Goal: Task Accomplishment & Management: Use online tool/utility

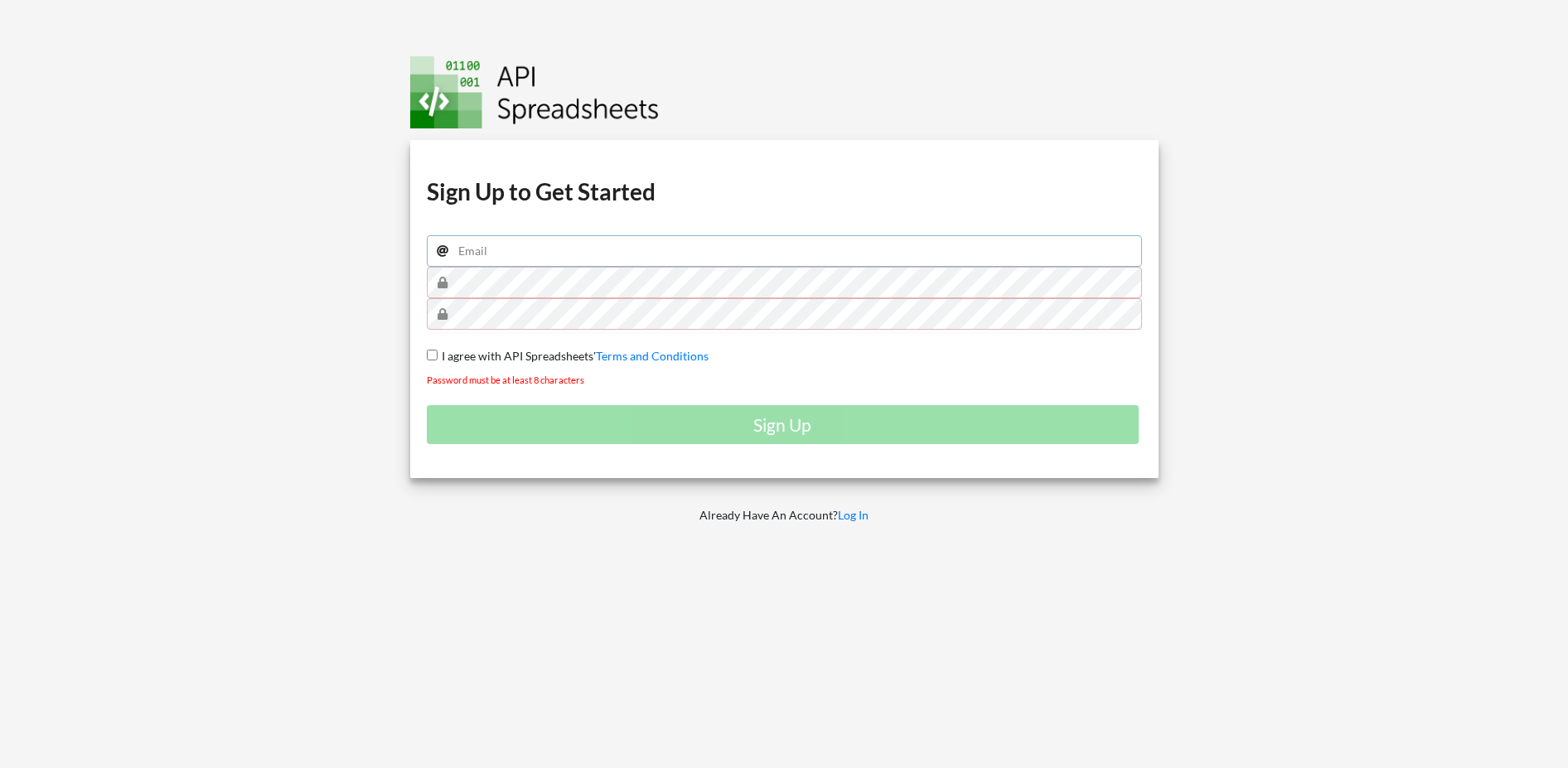
click at [589, 260] on input "email" at bounding box center [784, 251] width 715 height 32
type input "doubleh283@gmail.com"
click at [392, 270] on div "Download hidden Download hidden Download hidden Download hidden Sign Up to Get …" at bounding box center [784, 384] width 796 height 768
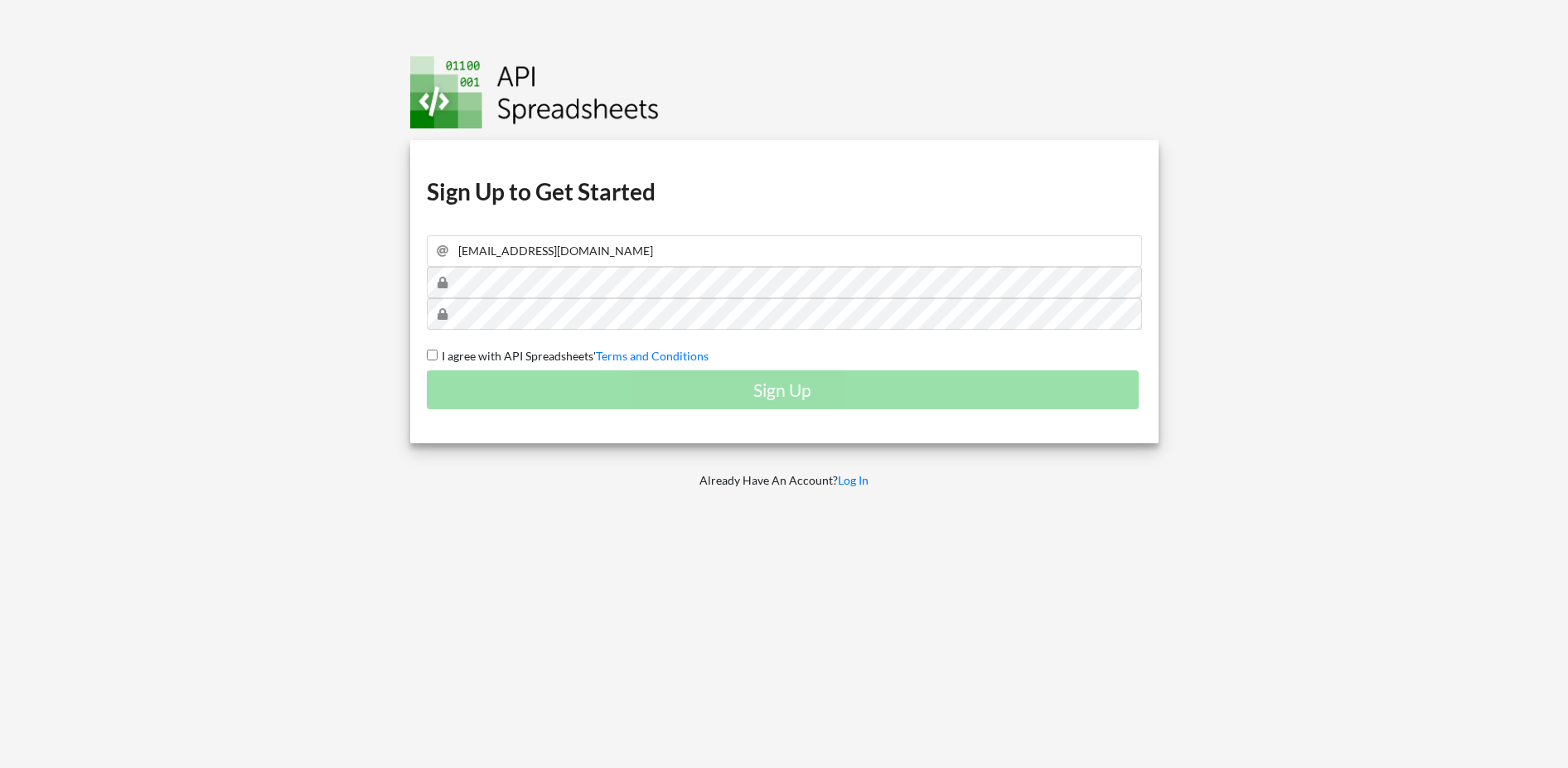
click at [427, 353] on input "I agree with API Spreadsheets' Terms and Conditions" at bounding box center [432, 355] width 10 height 10
checkbox input "true"
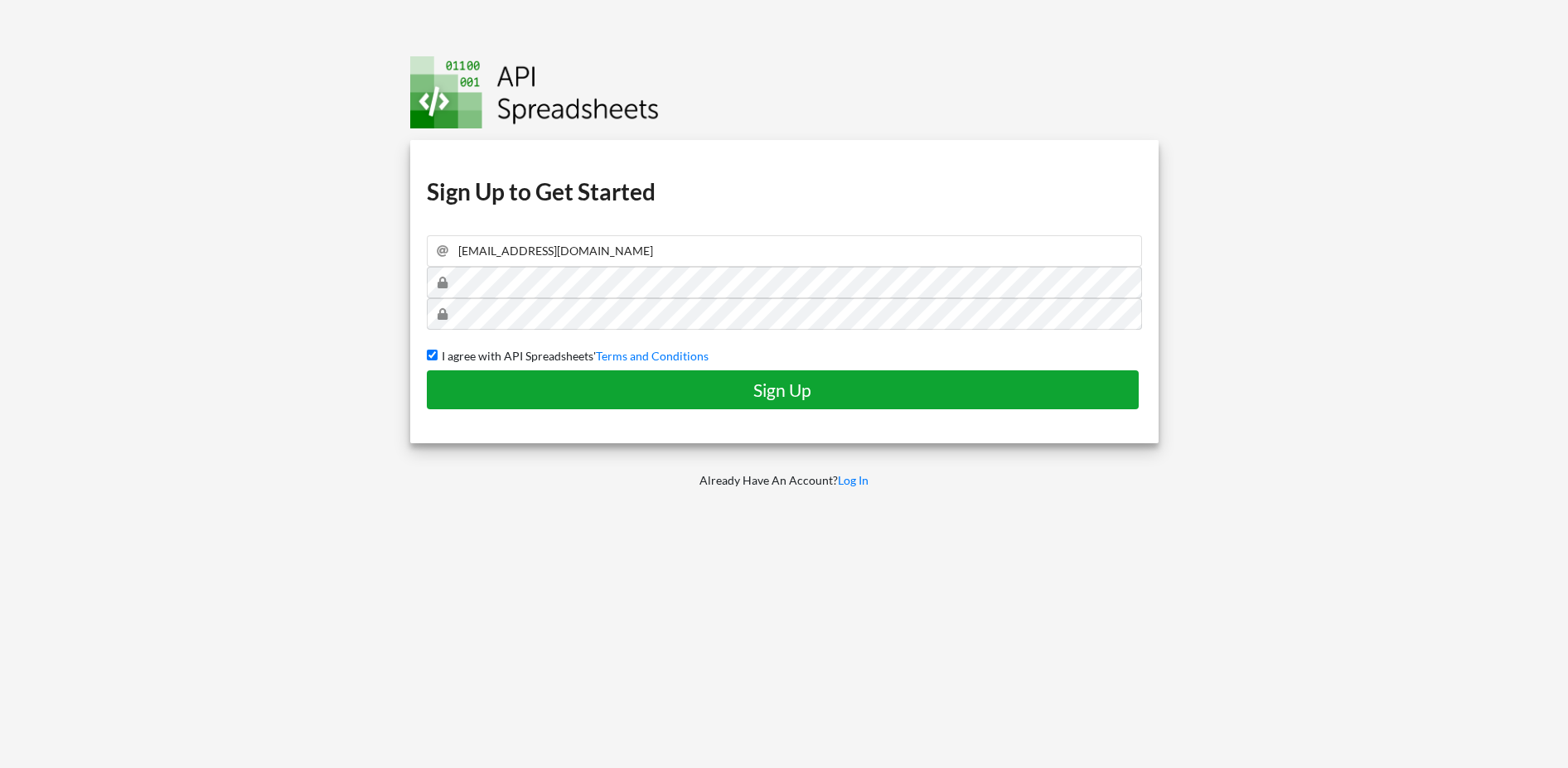
click at [580, 378] on button "Sign Up" at bounding box center [783, 390] width 712 height 39
checkbox input "false"
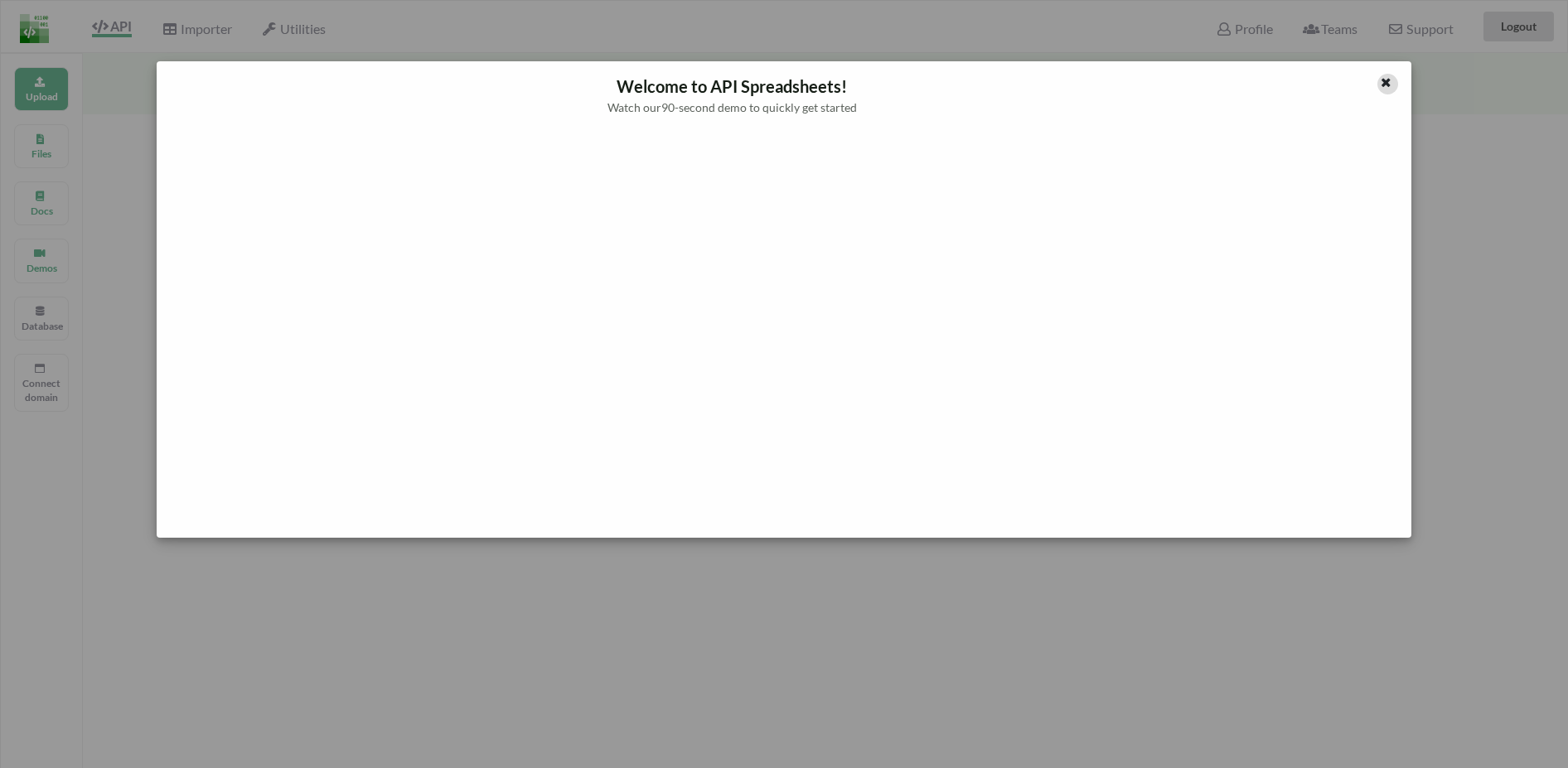
click at [1386, 77] on icon at bounding box center [1386, 79] width 14 height 11
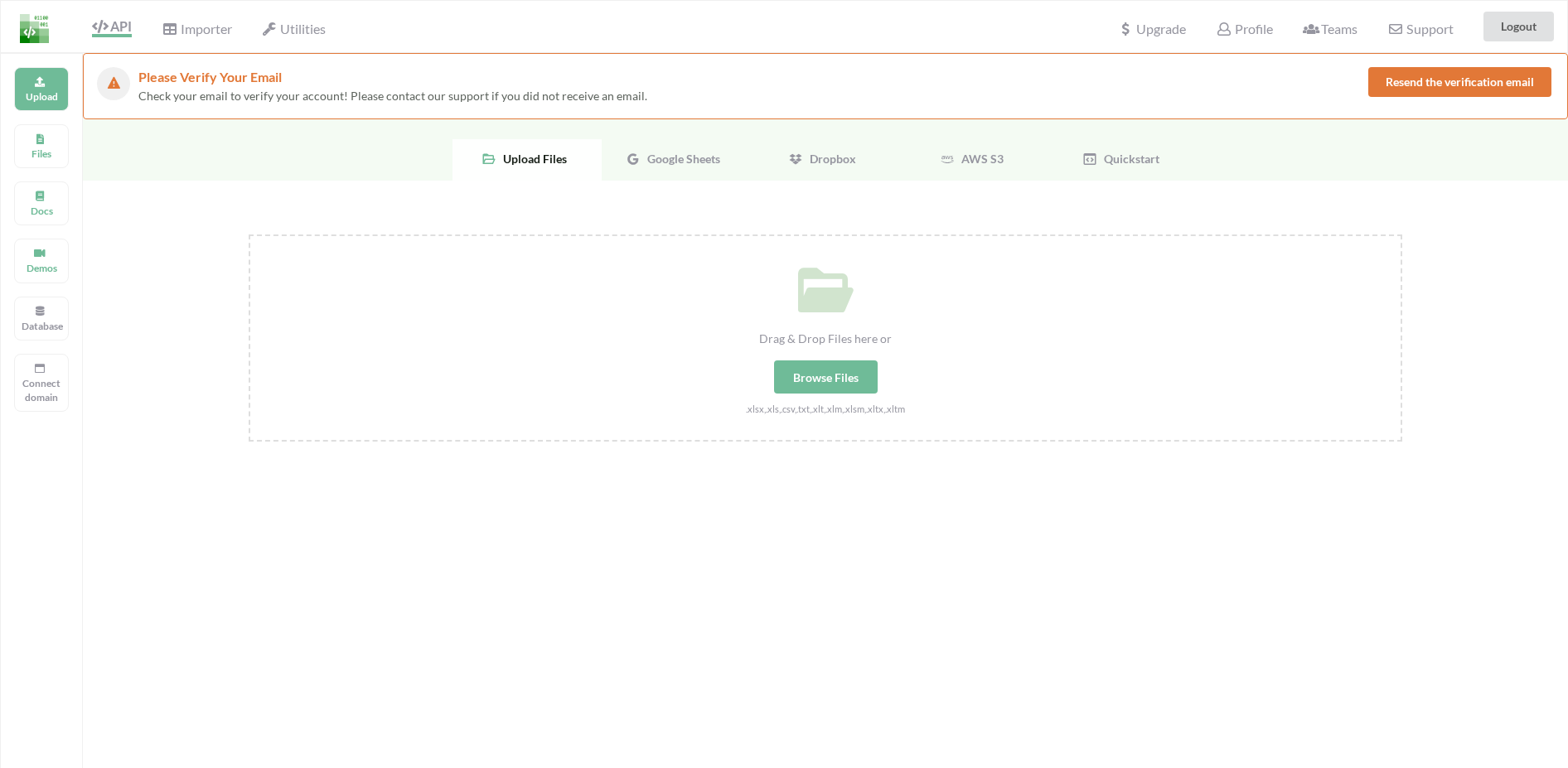
click at [689, 155] on span "Google Sheets" at bounding box center [681, 159] width 79 height 14
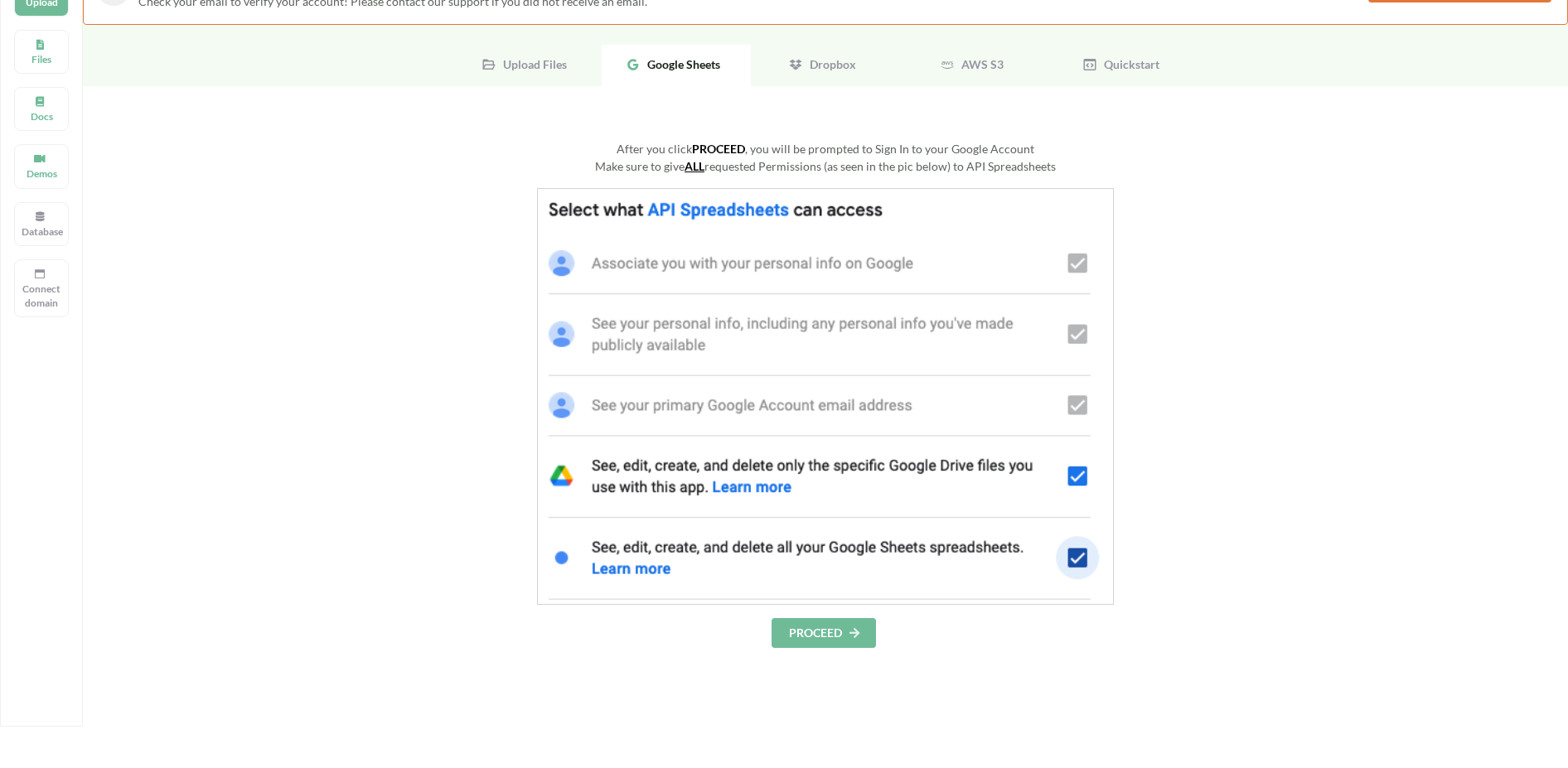
scroll to position [110, 0]
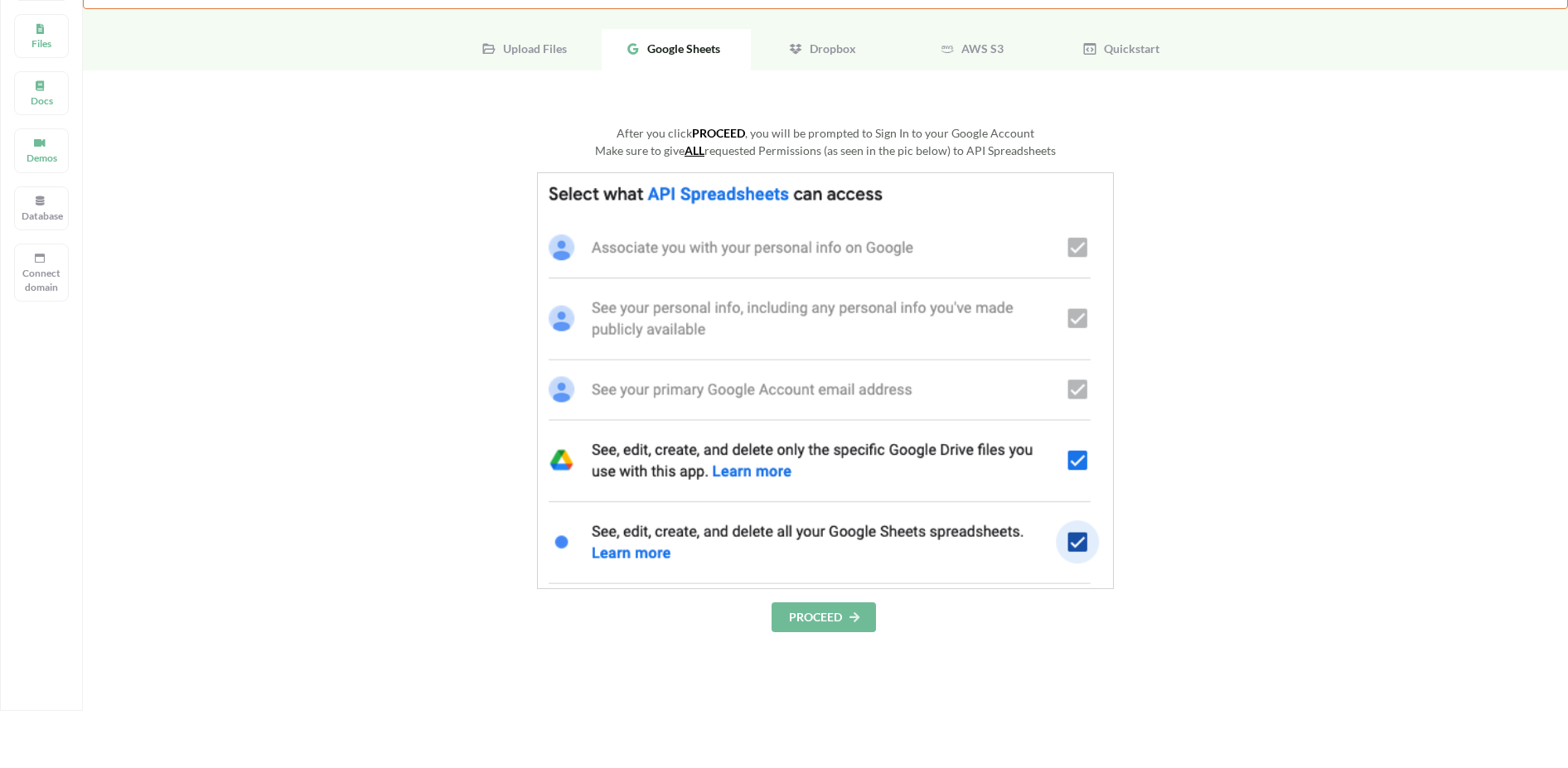
click at [835, 625] on button "PROCEED" at bounding box center [824, 617] width 104 height 30
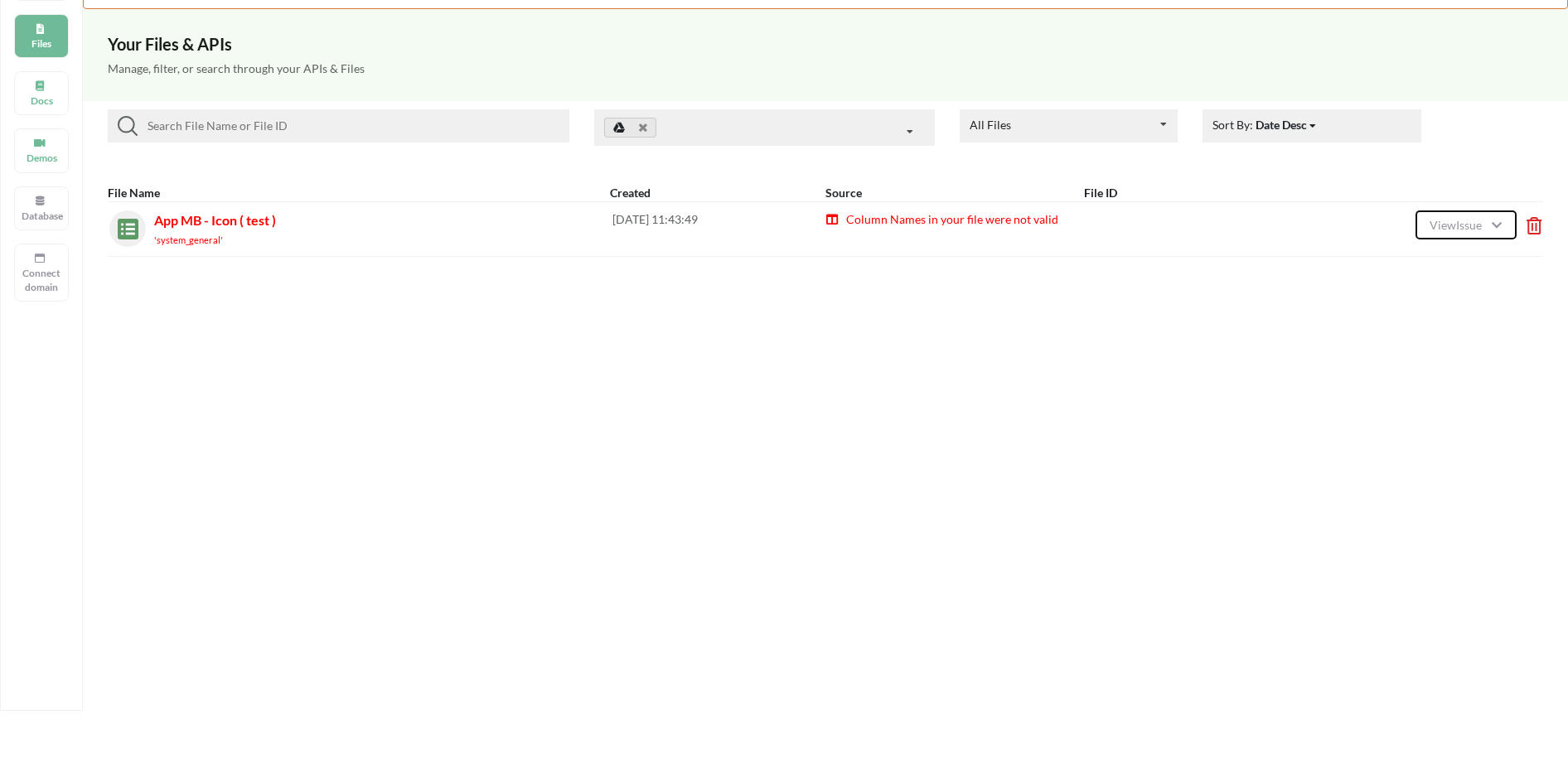
click at [1452, 228] on span "View Issue" at bounding box center [1458, 225] width 57 height 14
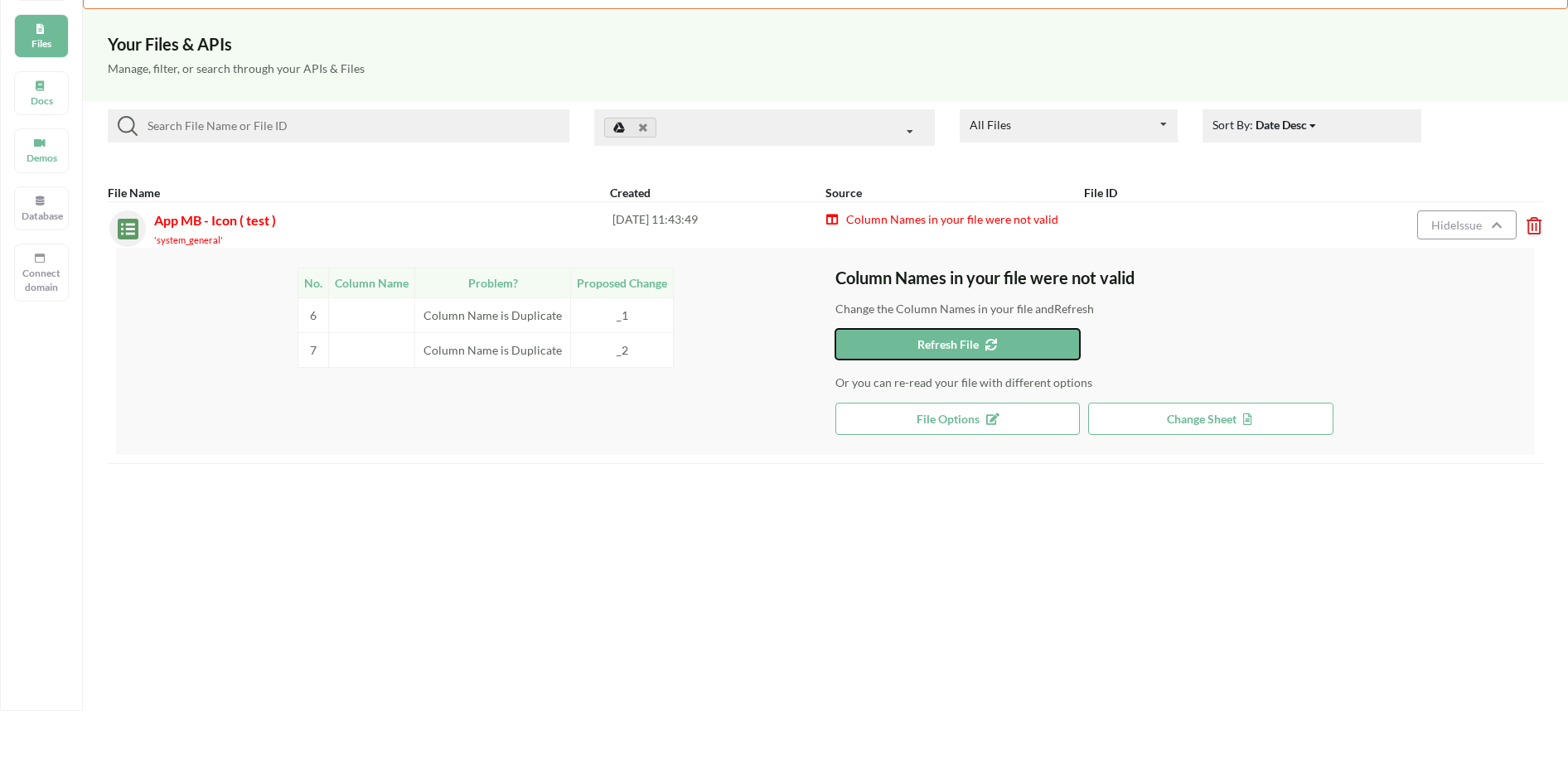
click at [1011, 350] on button "Refresh File" at bounding box center [957, 344] width 244 height 31
click at [399, 308] on td at bounding box center [372, 315] width 86 height 34
click at [466, 286] on td "Problem?" at bounding box center [492, 282] width 156 height 30
click at [488, 286] on td "Problem?" at bounding box center [492, 282] width 156 height 30
drag, startPoint x: 575, startPoint y: 291, endPoint x: 630, endPoint y: 290, distance: 55.0
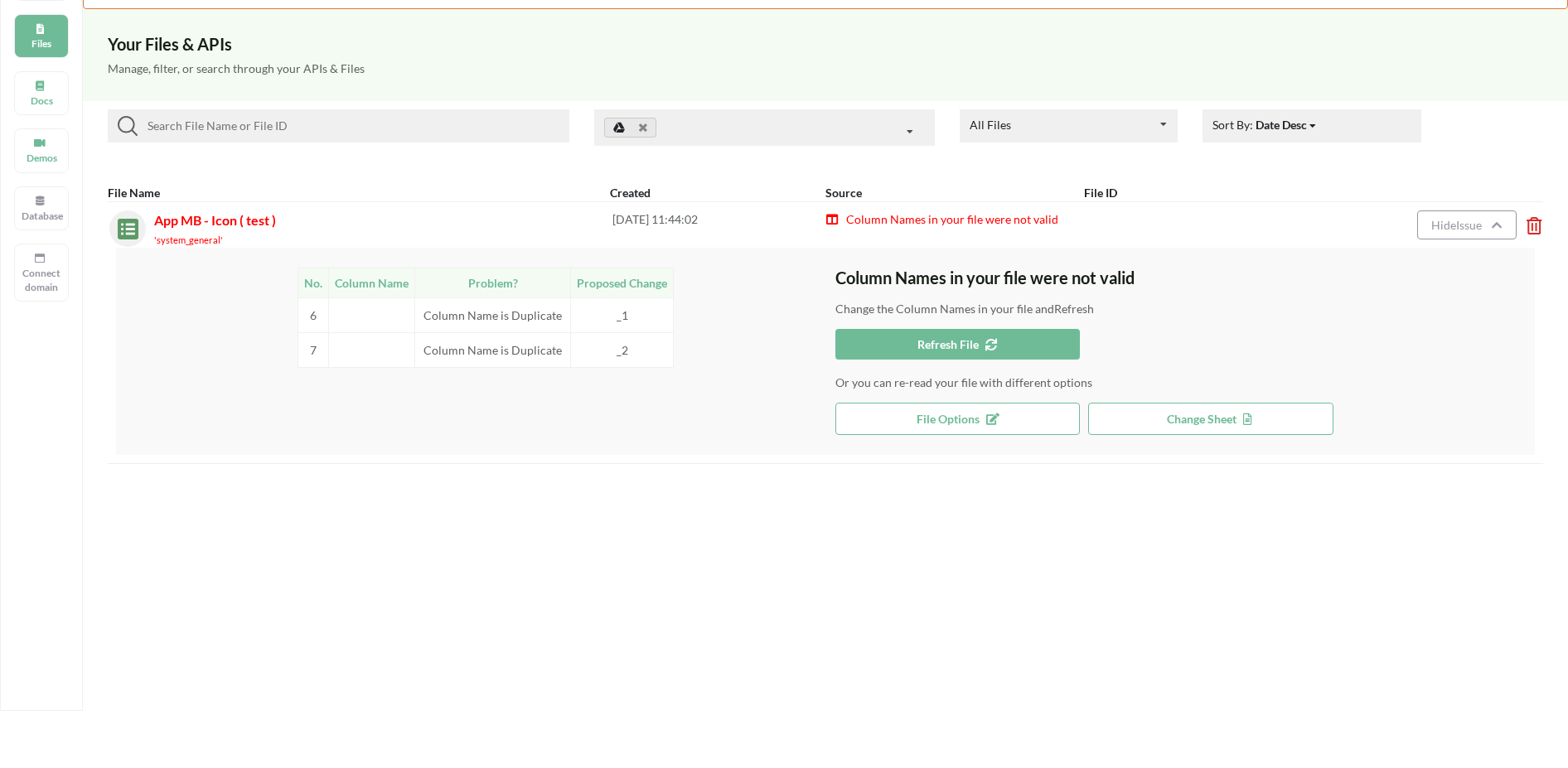
click at [588, 291] on td "Proposed Change" at bounding box center [622, 282] width 103 height 30
click at [634, 290] on td "Proposed Change" at bounding box center [622, 282] width 103 height 30
click at [630, 303] on td "_1" at bounding box center [622, 315] width 103 height 34
click at [835, 221] on icon at bounding box center [832, 216] width 14 height 11
click at [995, 345] on icon at bounding box center [988, 341] width 14 height 11
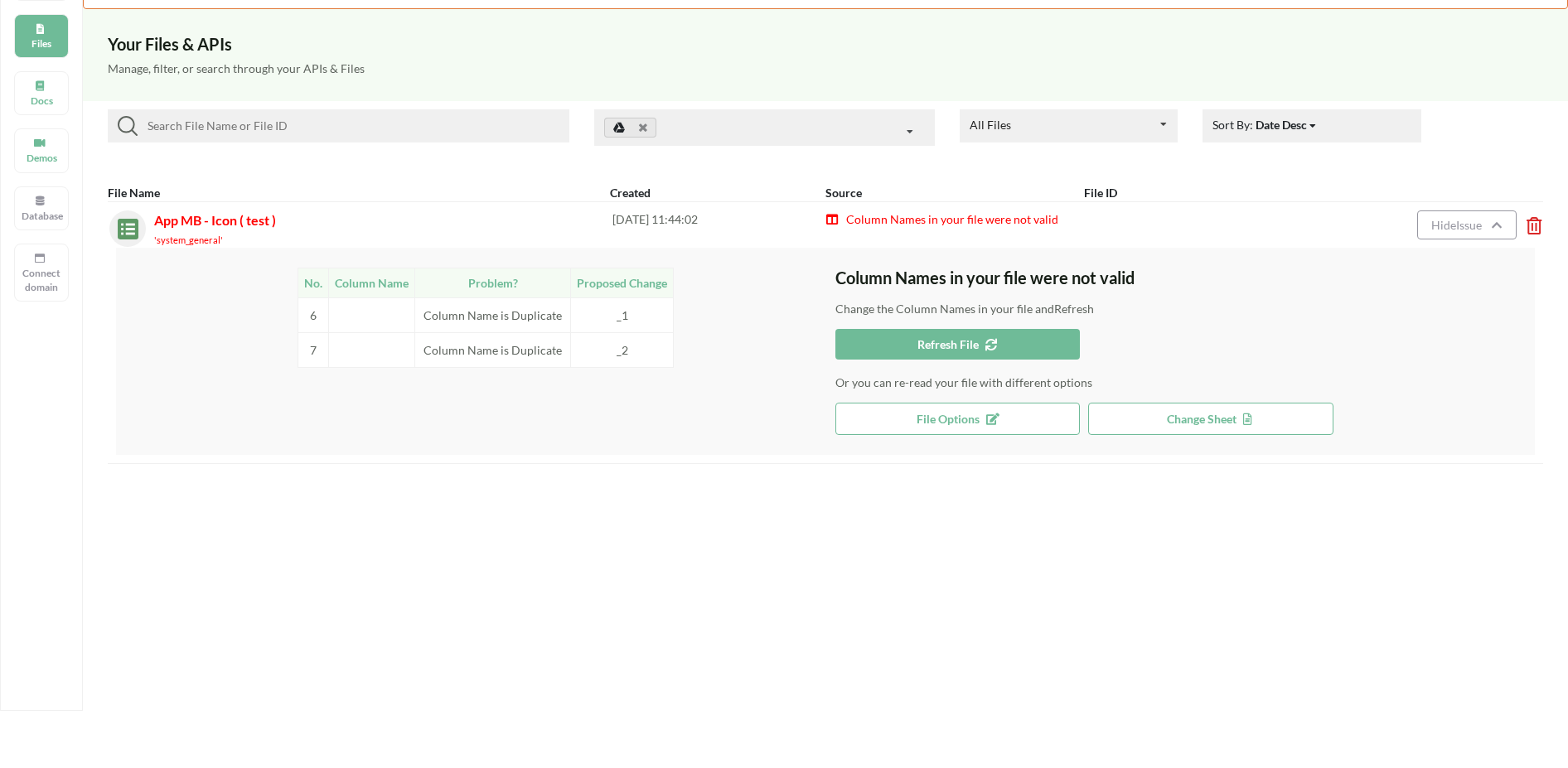
click at [1270, 213] on div "Hide Issue" at bounding box center [1393, 228] width 284 height 36
click at [1531, 223] on icon at bounding box center [1529, 221] width 5 height 7
click at [1456, 147] on div "Are you sure you want to delete this file? Delete File NOTE: if file is importe…" at bounding box center [1427, 137] width 182 height 122
click at [1455, 138] on button "Delete File" at bounding box center [1427, 131] width 90 height 30
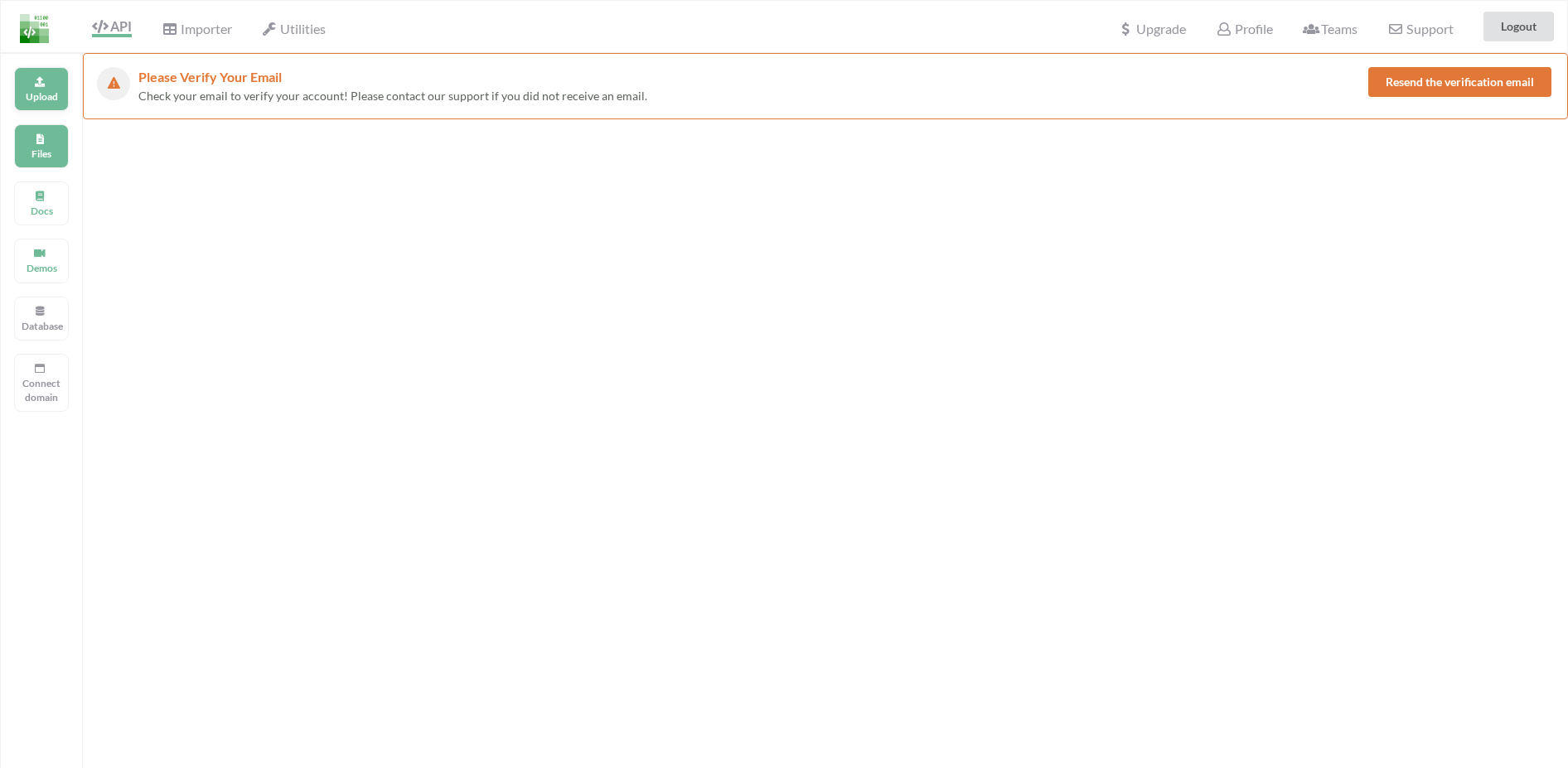
click at [38, 81] on icon at bounding box center [39, 79] width 11 height 10
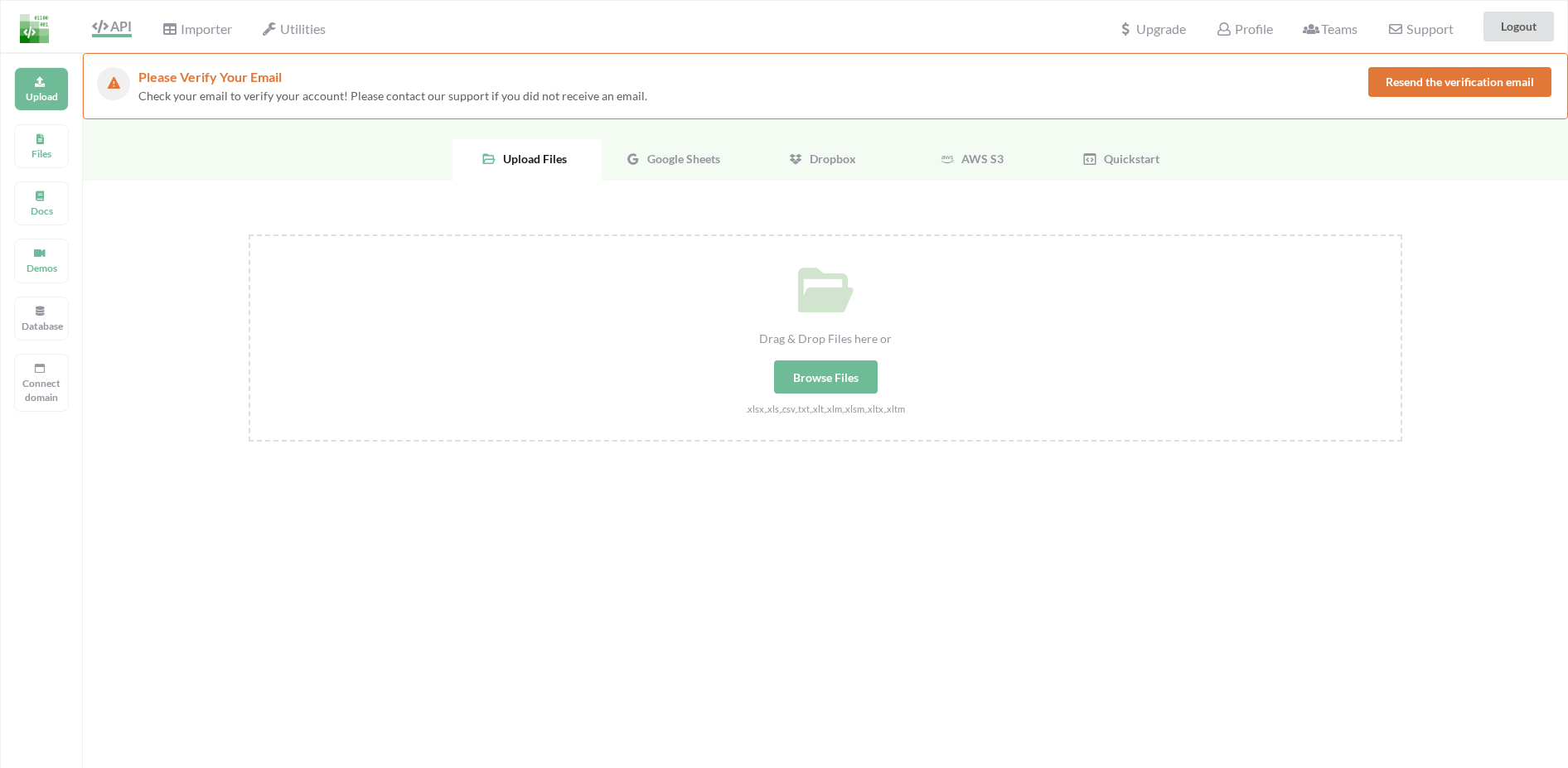
click at [684, 151] on div "Google Sheets" at bounding box center [676, 159] width 149 height 41
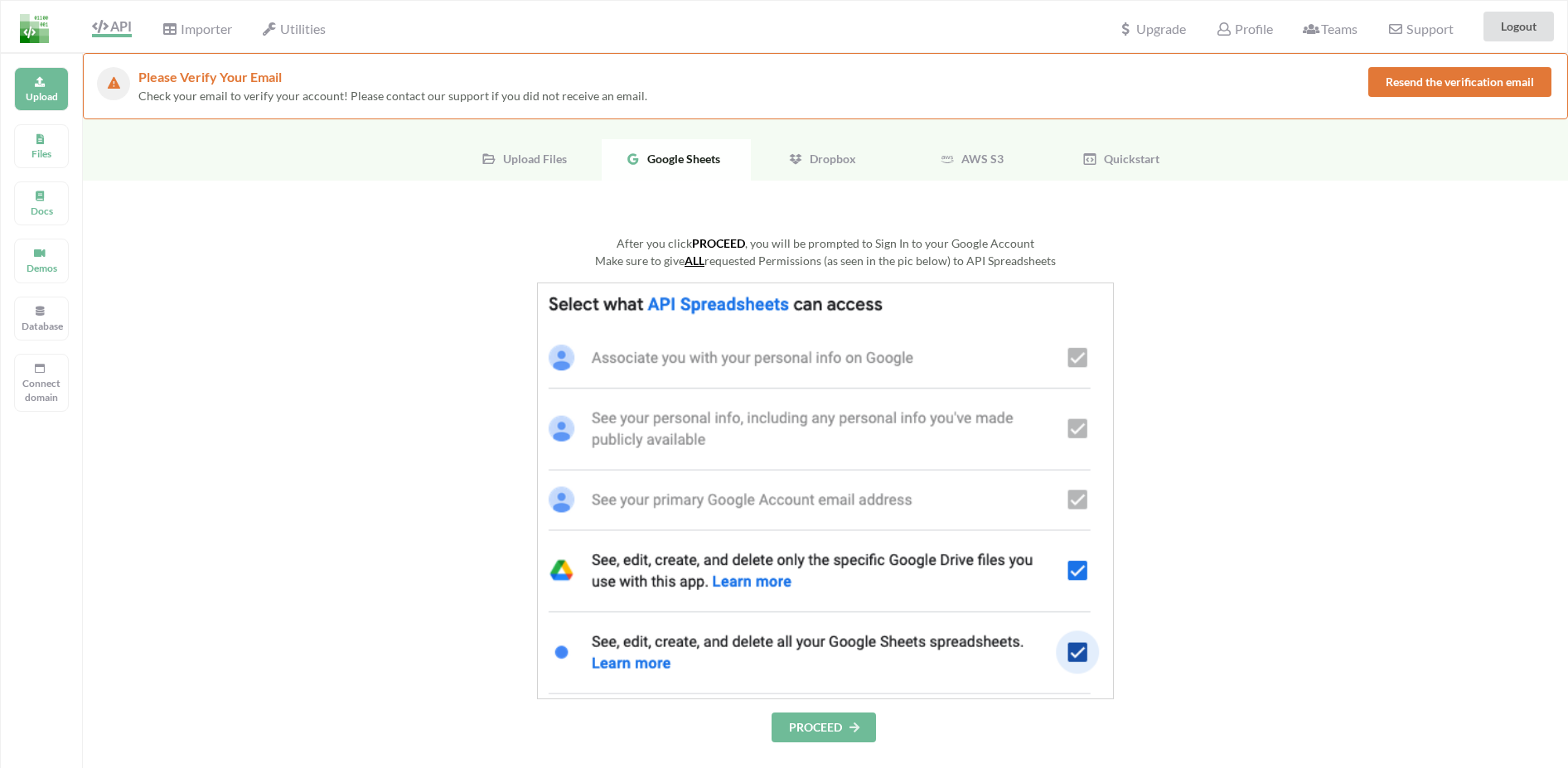
click at [830, 713] on button "PROCEED" at bounding box center [824, 727] width 104 height 30
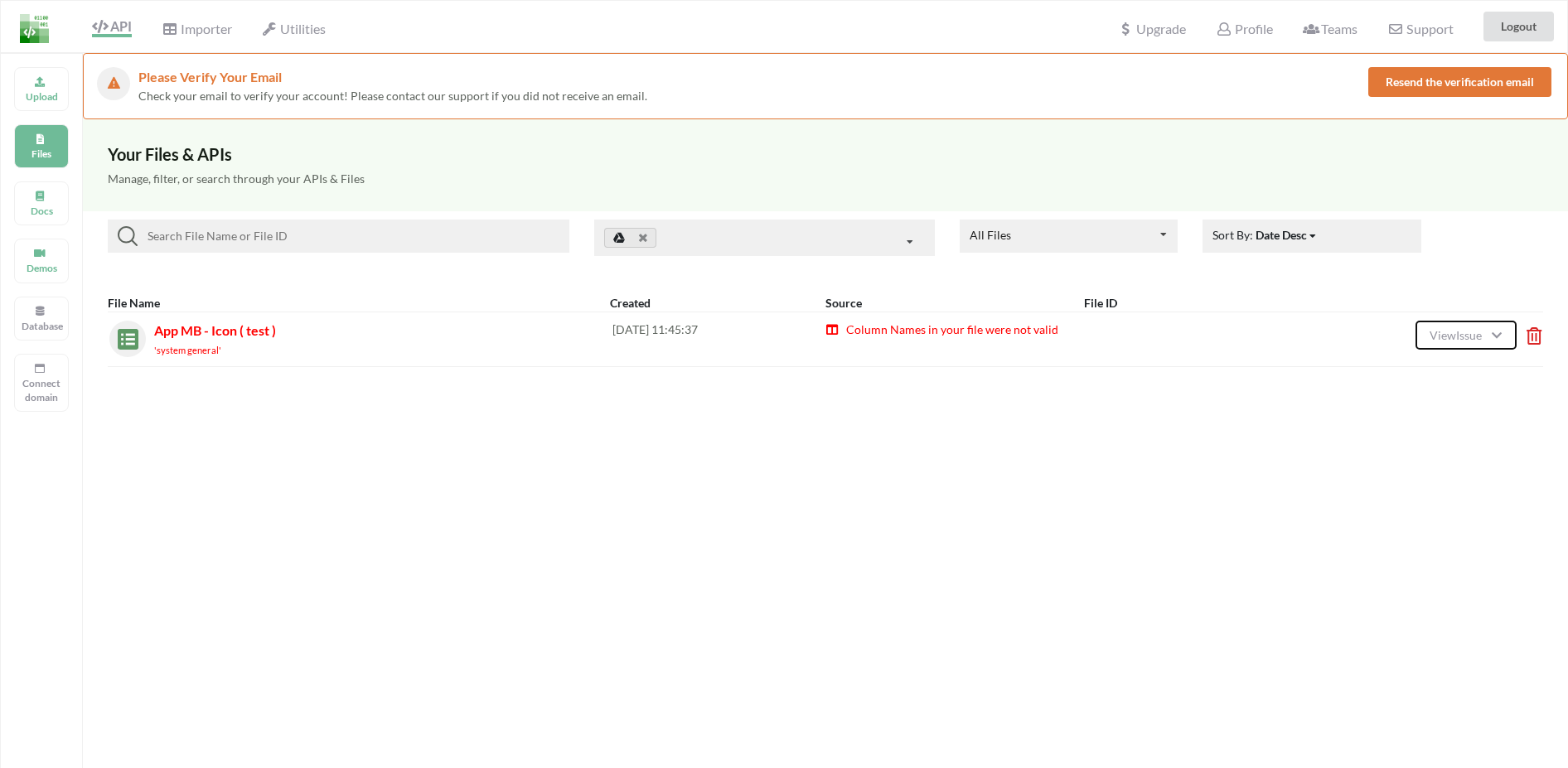
click at [1434, 338] on span "View Issue" at bounding box center [1458, 335] width 57 height 14
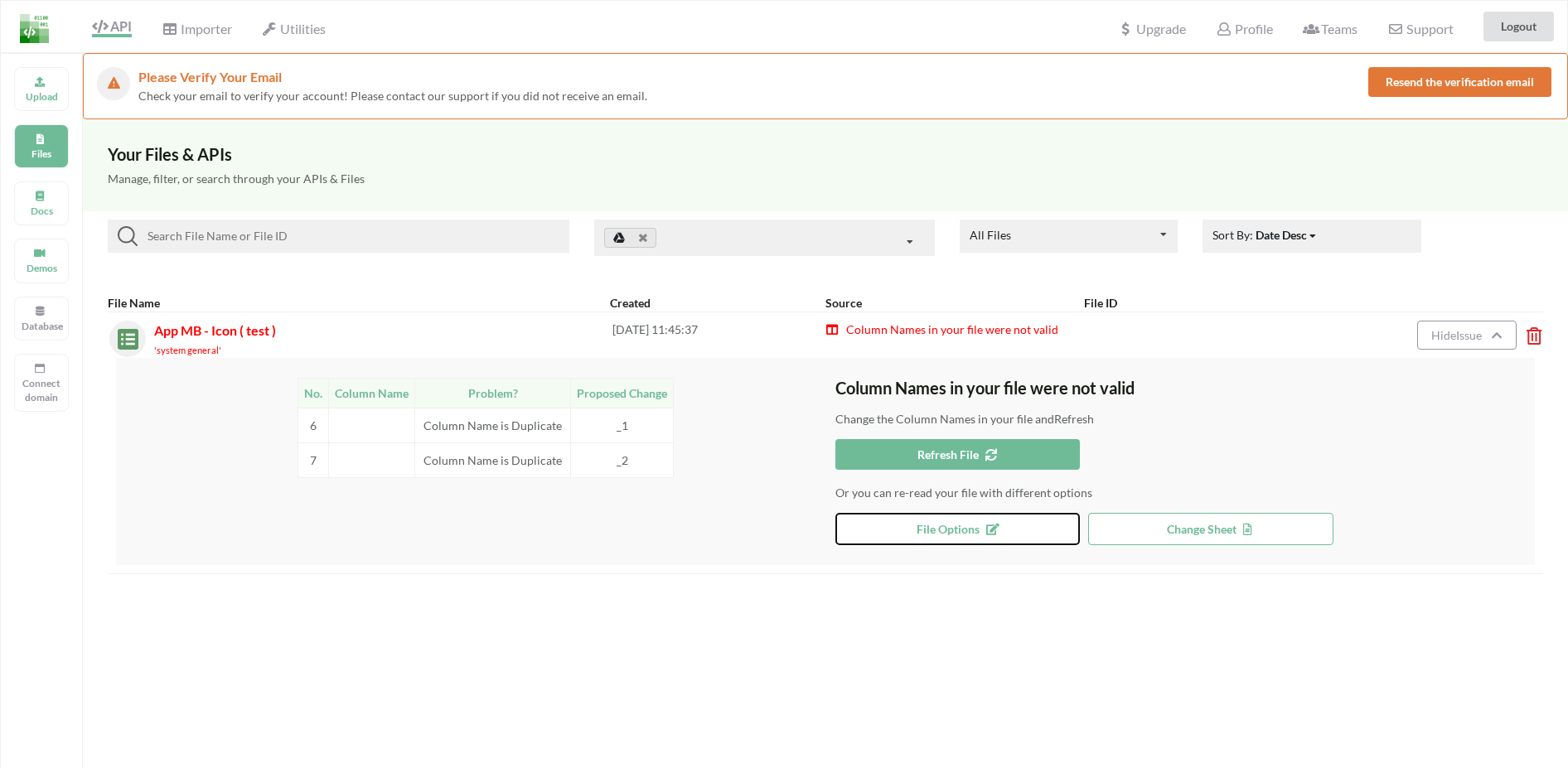
click at [1003, 519] on button "File Options" at bounding box center [957, 528] width 244 height 32
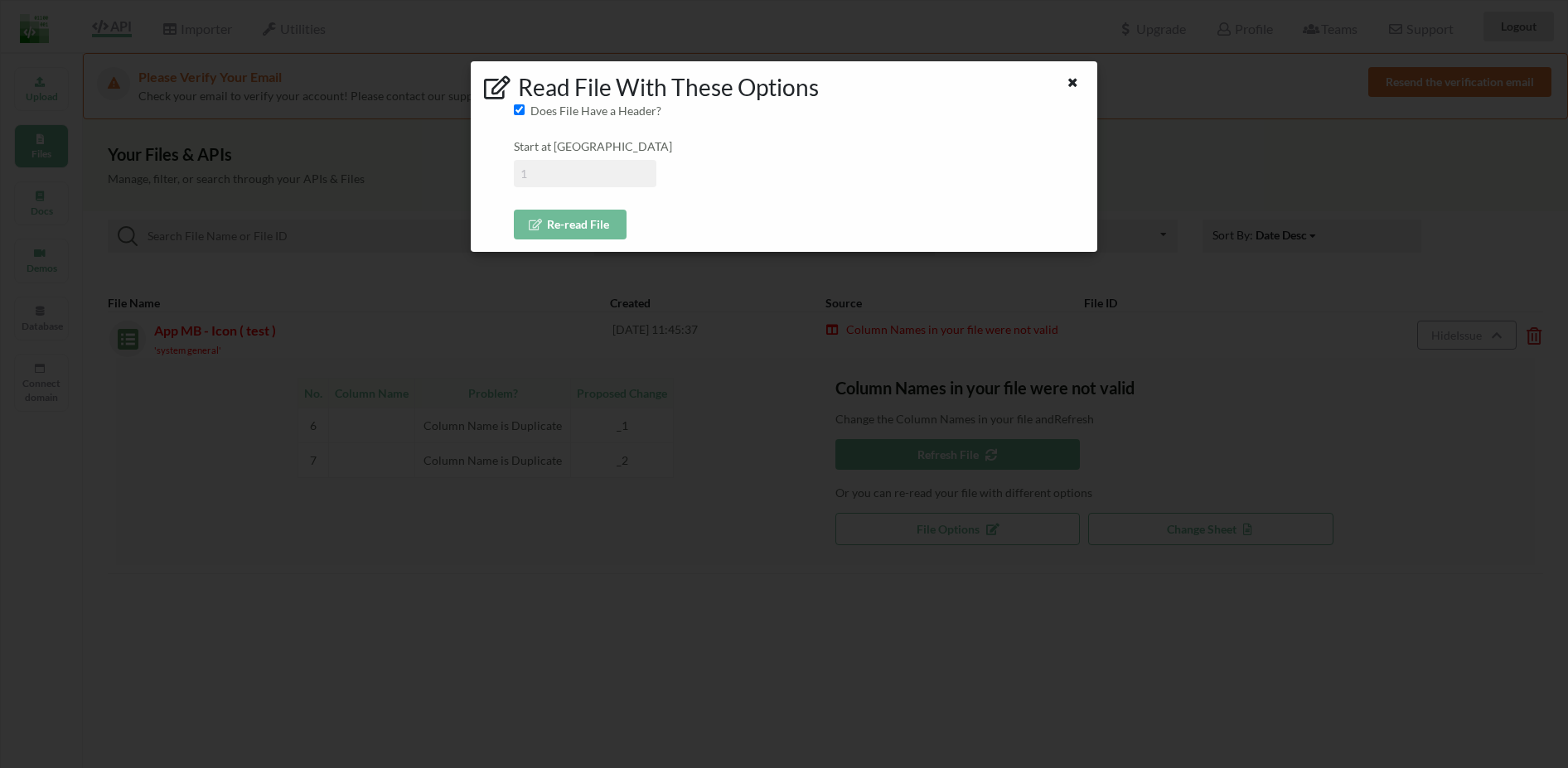
click at [605, 228] on button "Re-read File" at bounding box center [571, 224] width 114 height 30
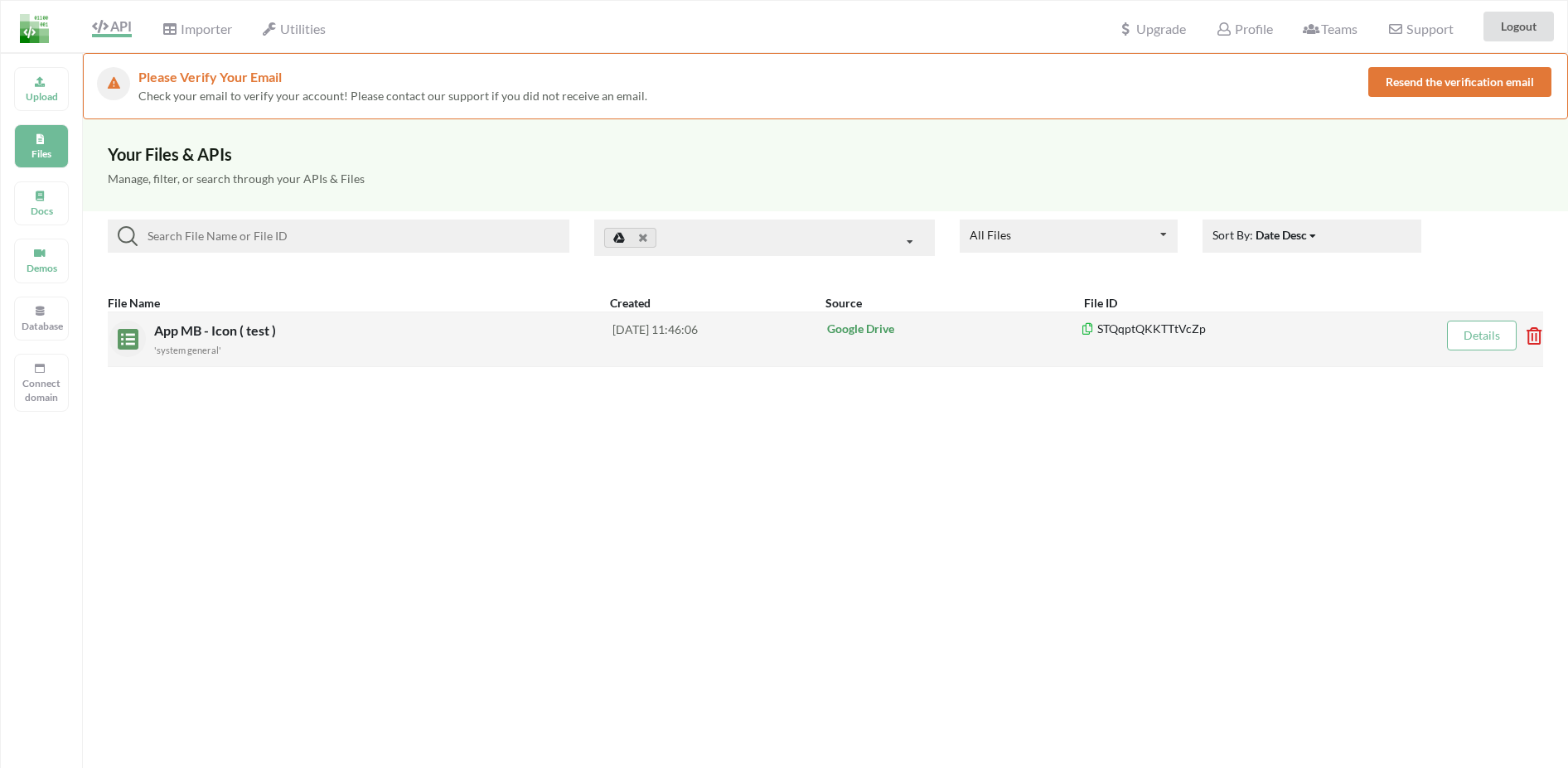
click at [1493, 337] on link "Details" at bounding box center [1482, 335] width 36 height 14
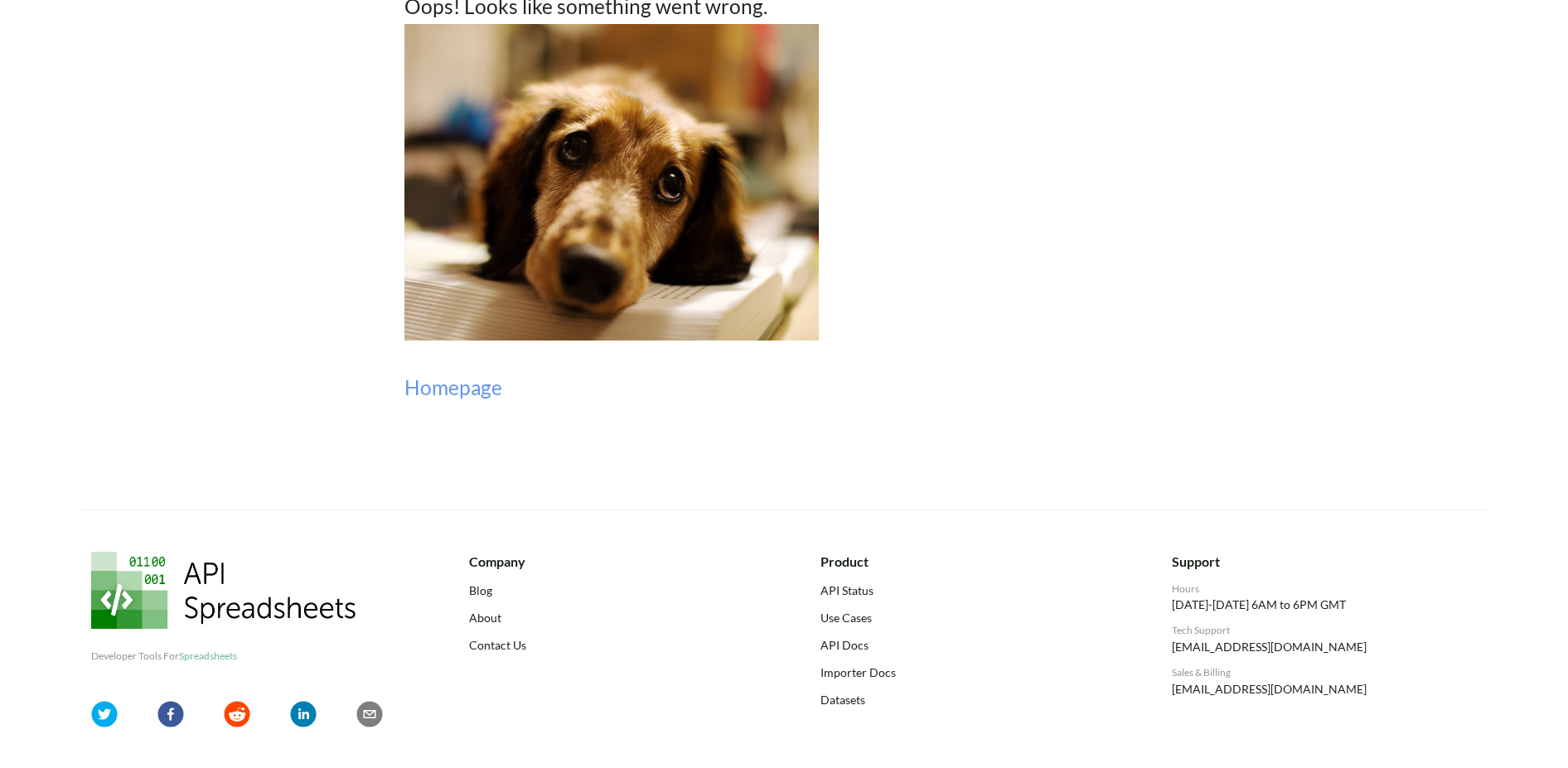
scroll to position [122, 0]
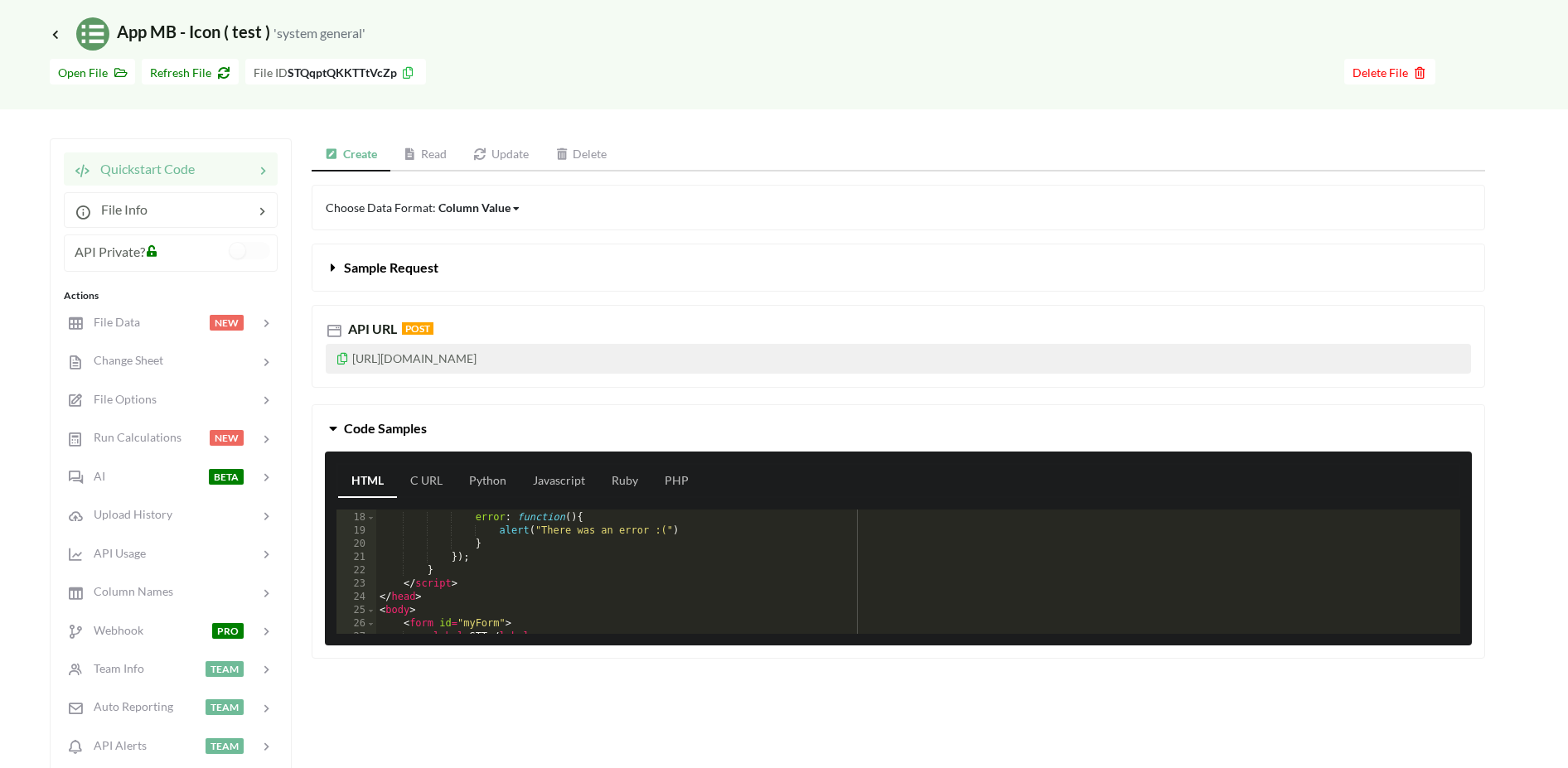
scroll to position [65, 0]
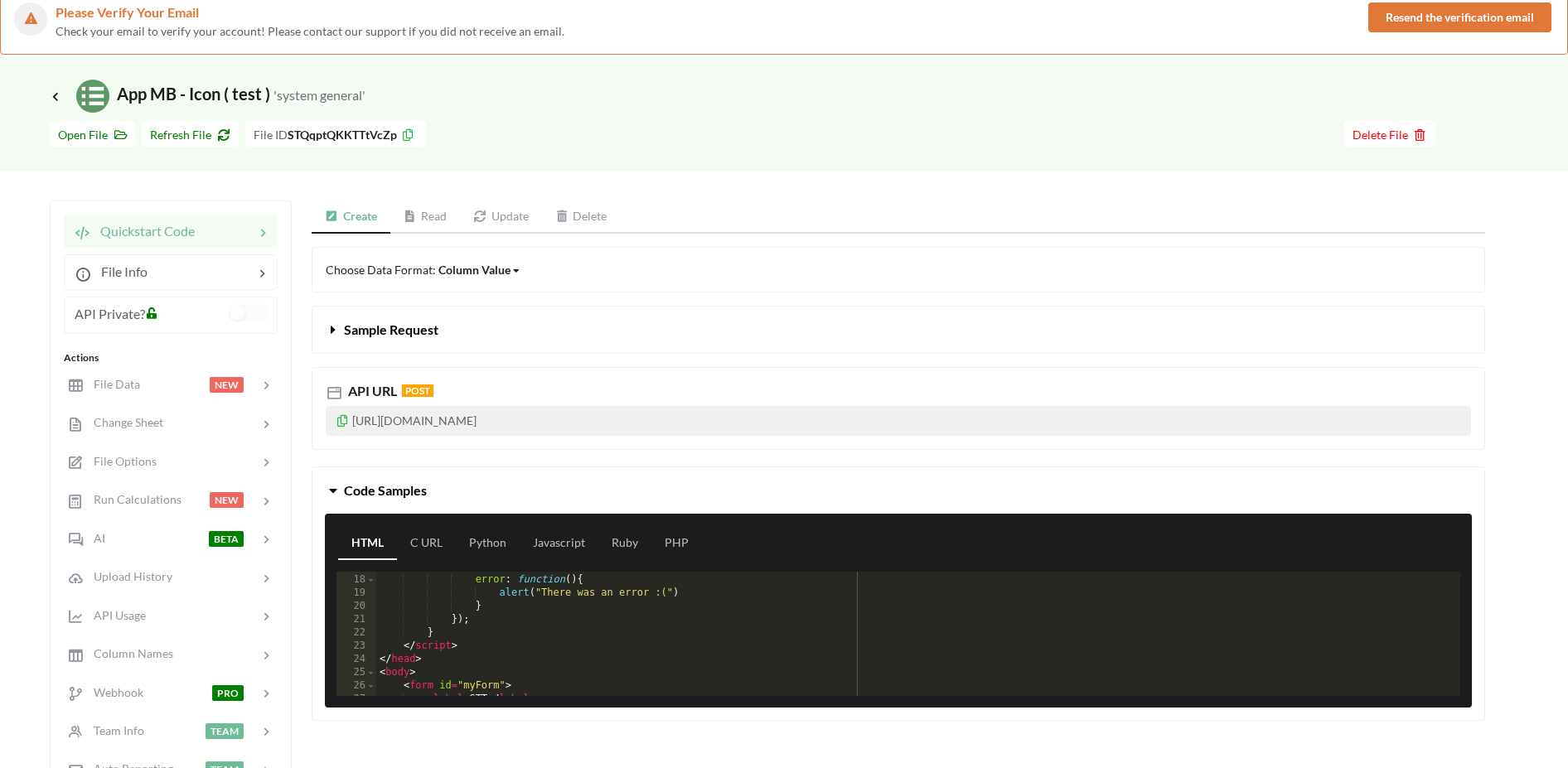
click at [433, 215] on link "Read" at bounding box center [426, 217] width 71 height 33
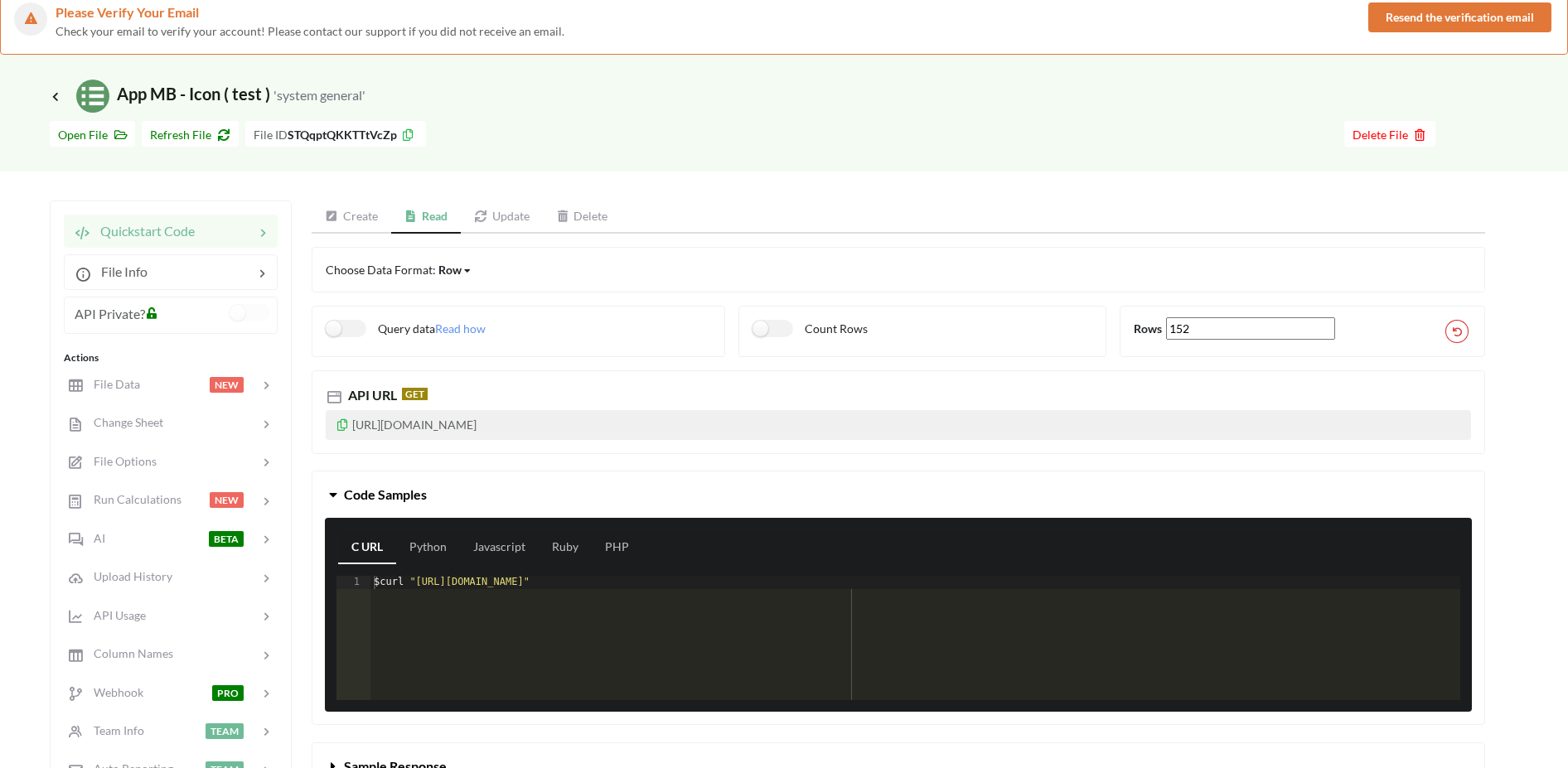
click at [500, 211] on link "Update" at bounding box center [501, 217] width 82 height 33
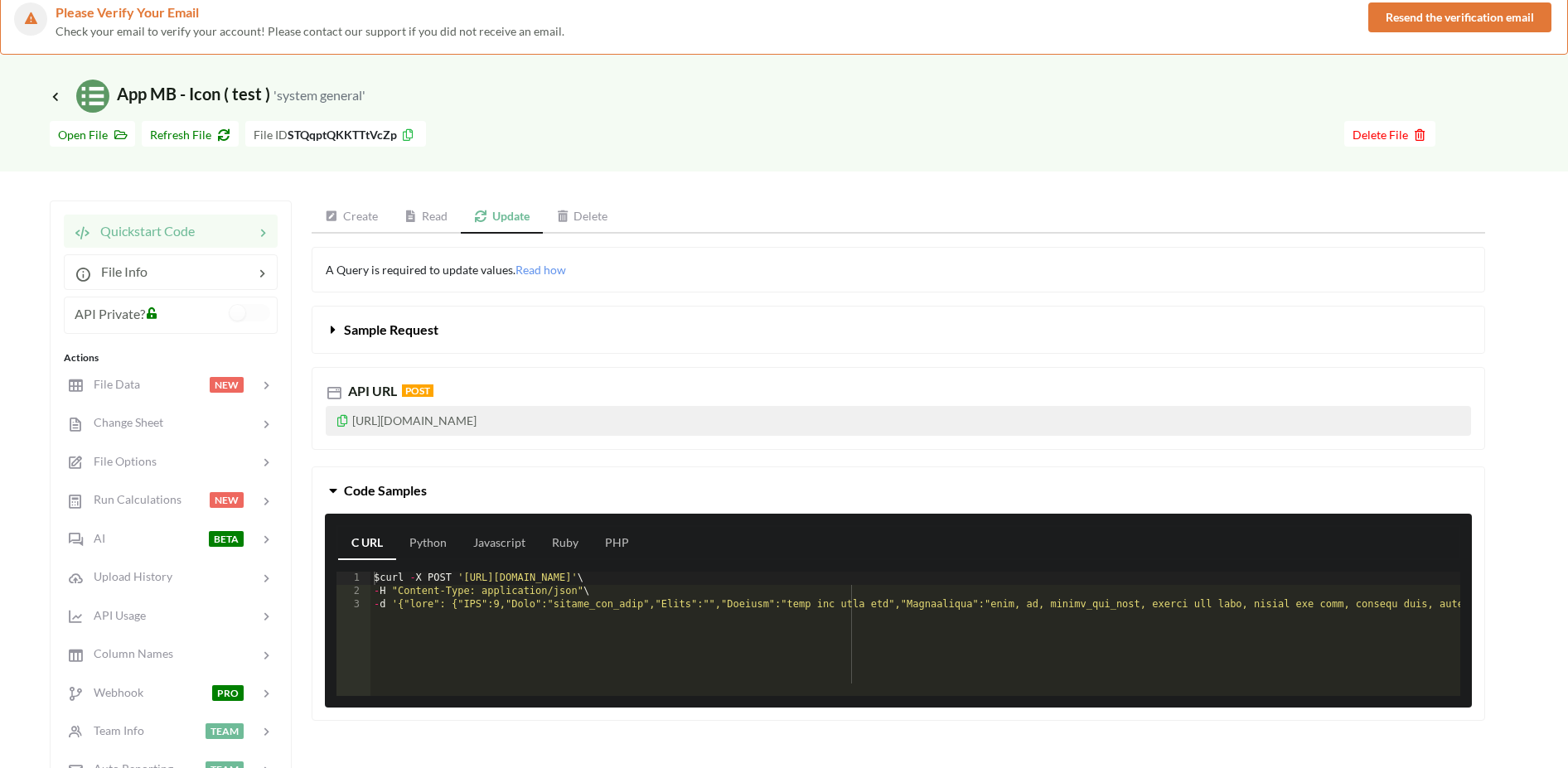
click at [315, 215] on link "Create" at bounding box center [351, 217] width 79 height 33
click at [93, 133] on span "Open File" at bounding box center [92, 134] width 69 height 14
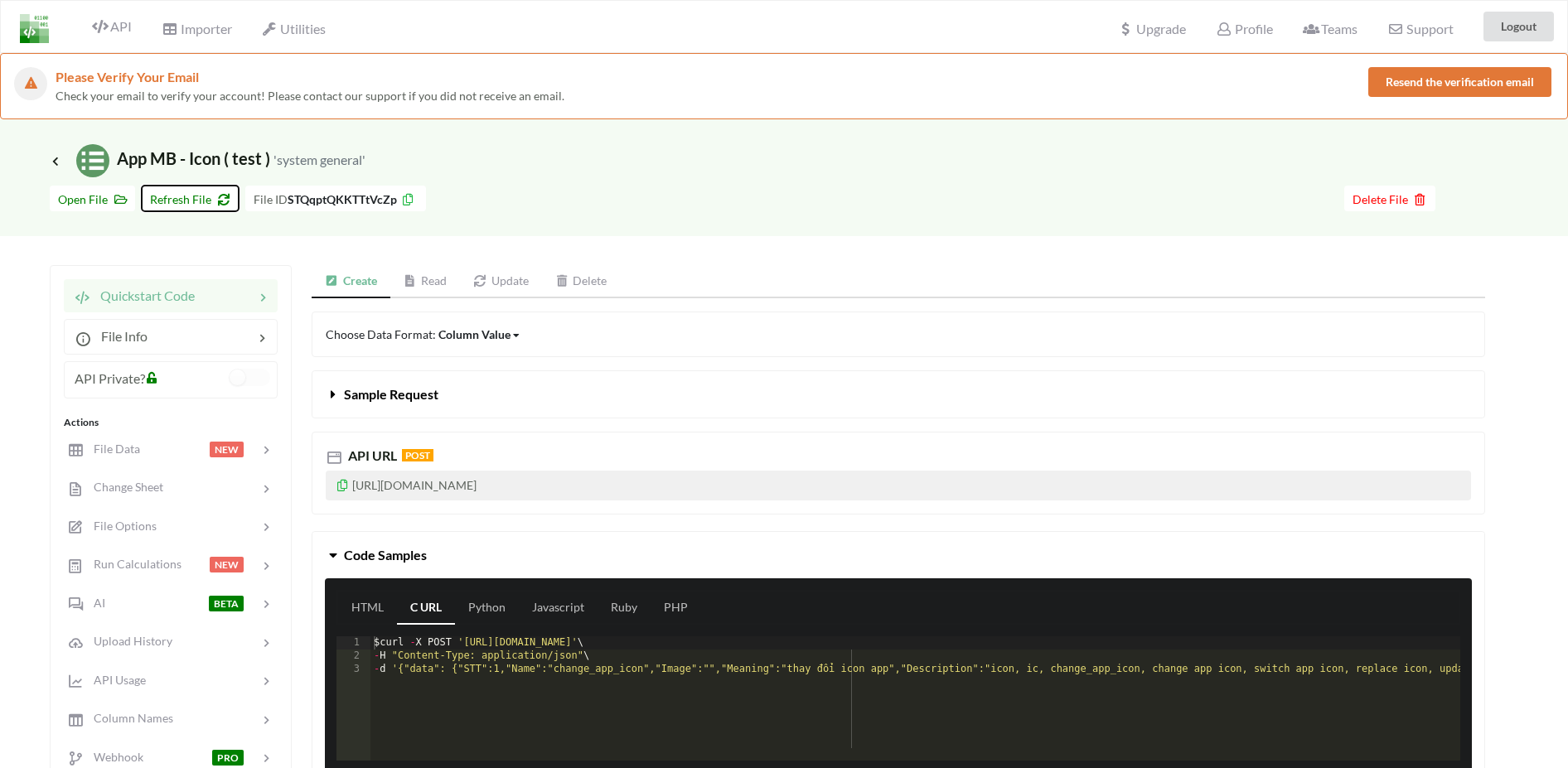
click at [187, 205] on span "Refresh File" at bounding box center [190, 199] width 80 height 14
click at [1426, 91] on button "Resend the verification email" at bounding box center [1459, 82] width 183 height 30
click at [1346, 193] on button "Delete File" at bounding box center [1390, 198] width 91 height 26
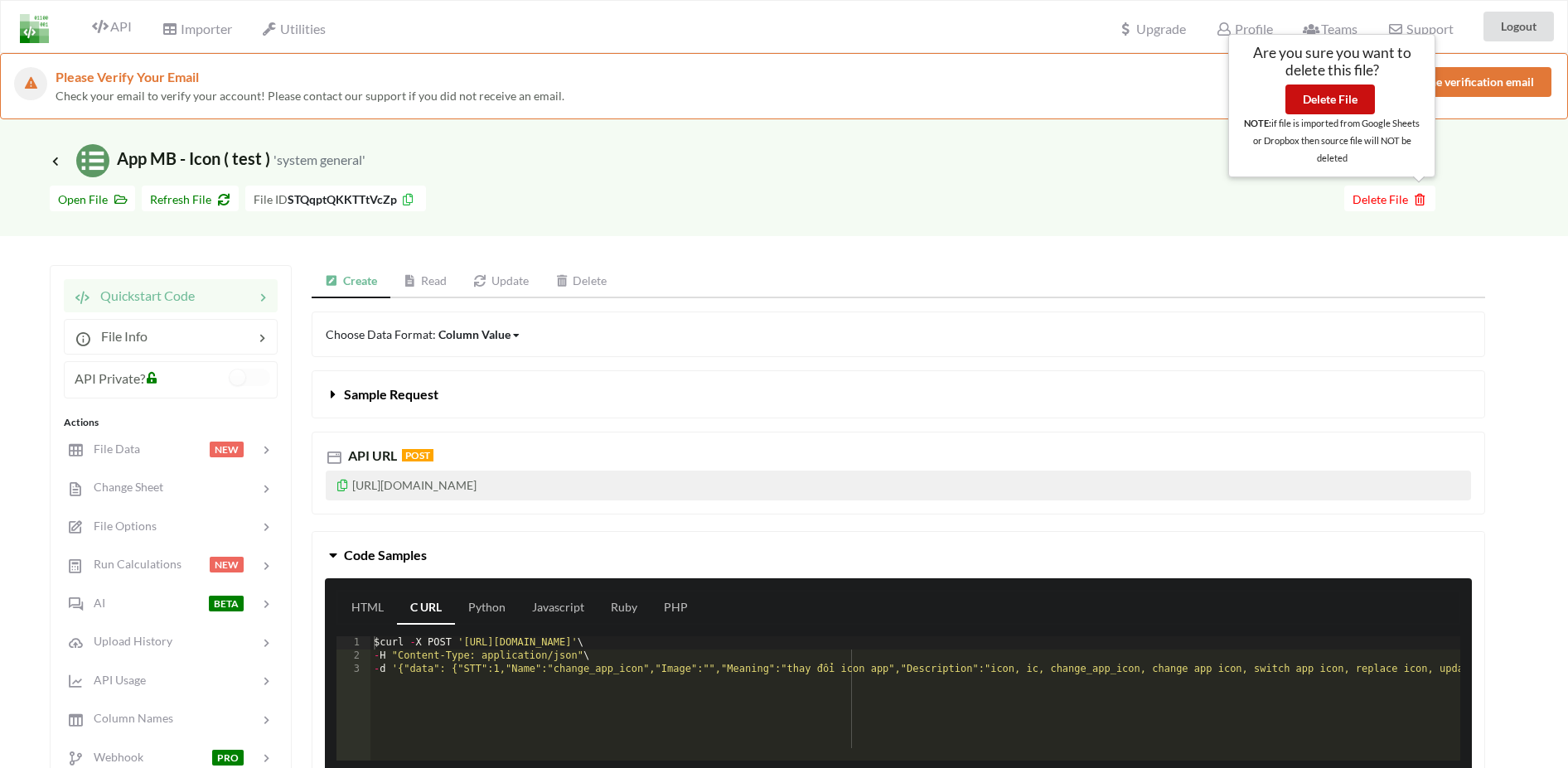
click at [1345, 109] on button "Delete File" at bounding box center [1330, 99] width 90 height 30
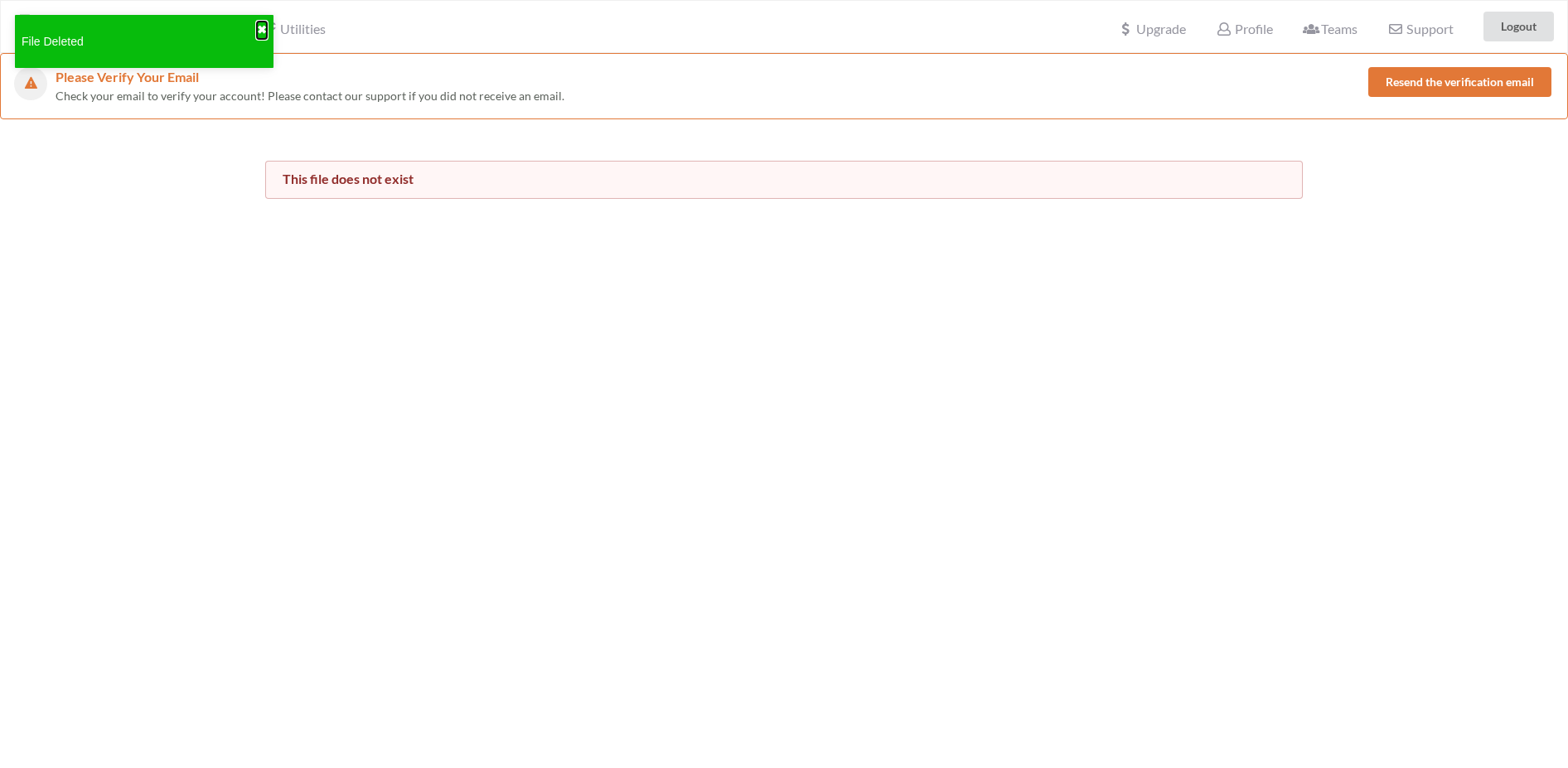
click at [264, 32] on button "✖" at bounding box center [262, 30] width 10 height 17
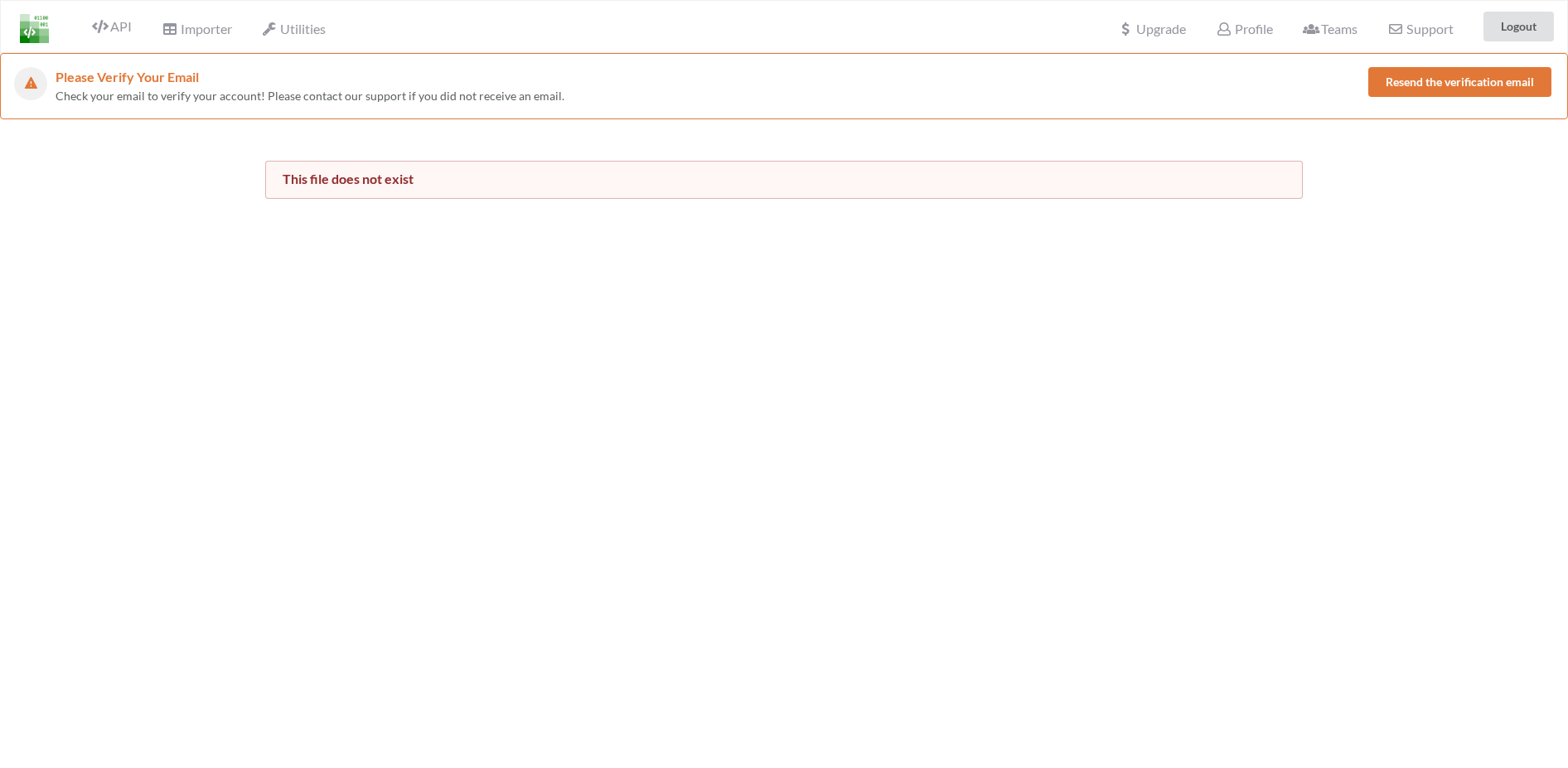
click at [28, 25] on img at bounding box center [34, 28] width 29 height 29
click at [31, 34] on img at bounding box center [34, 28] width 29 height 29
click at [116, 32] on span "API" at bounding box center [112, 28] width 40 height 20
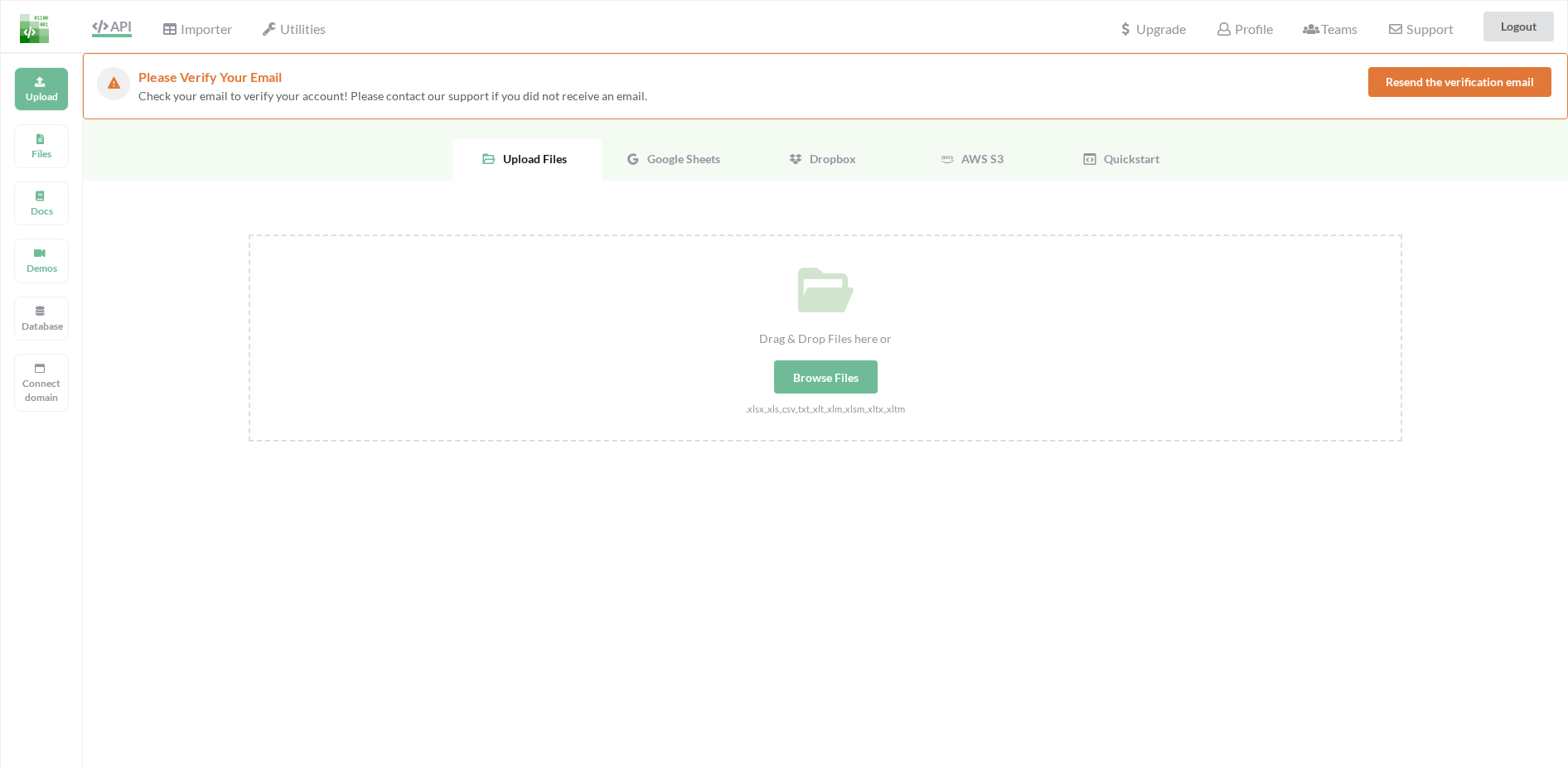
click at [632, 159] on icon at bounding box center [632, 159] width 15 height 15
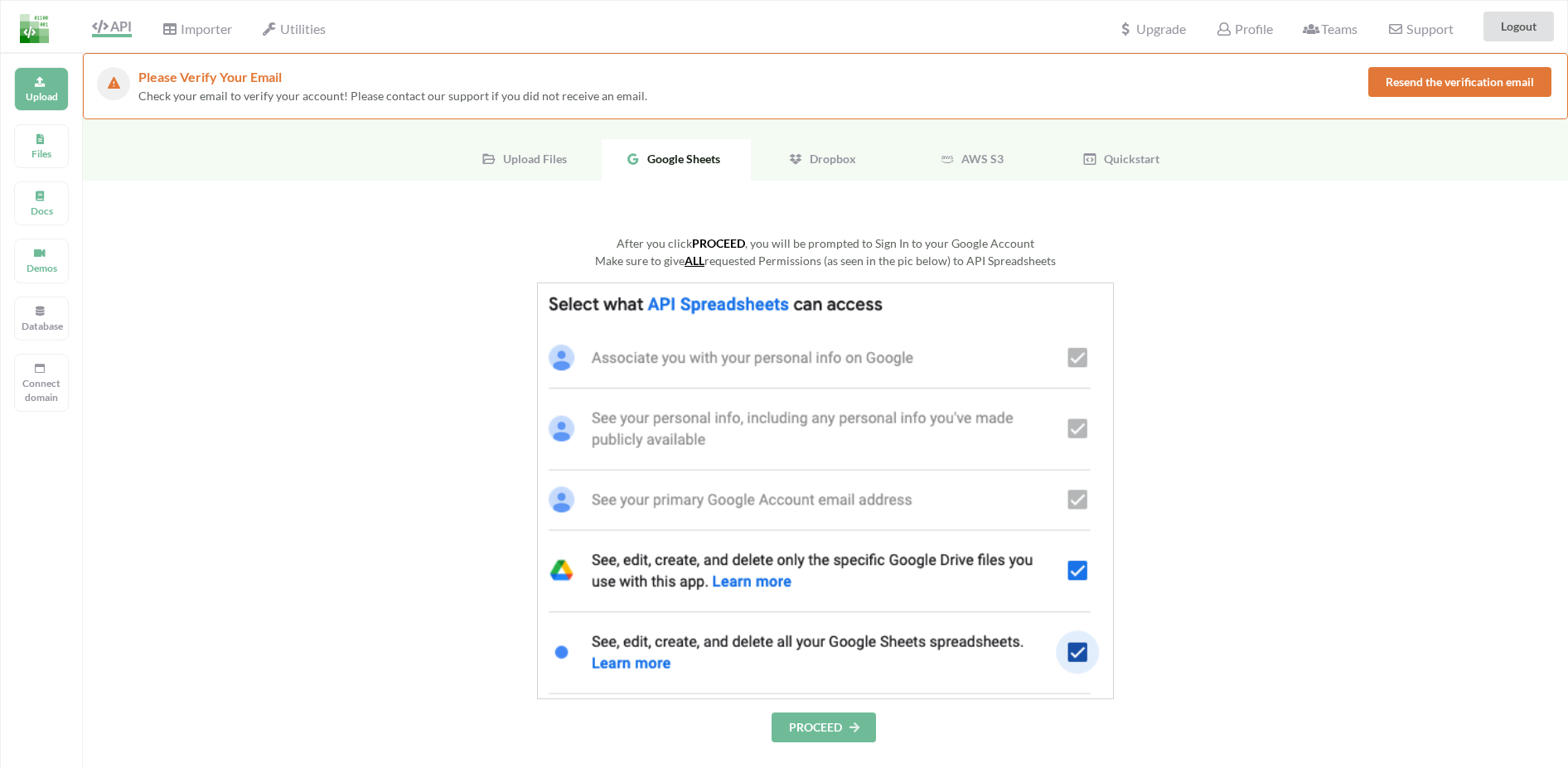
click at [821, 715] on button "PROCEED" at bounding box center [824, 727] width 104 height 30
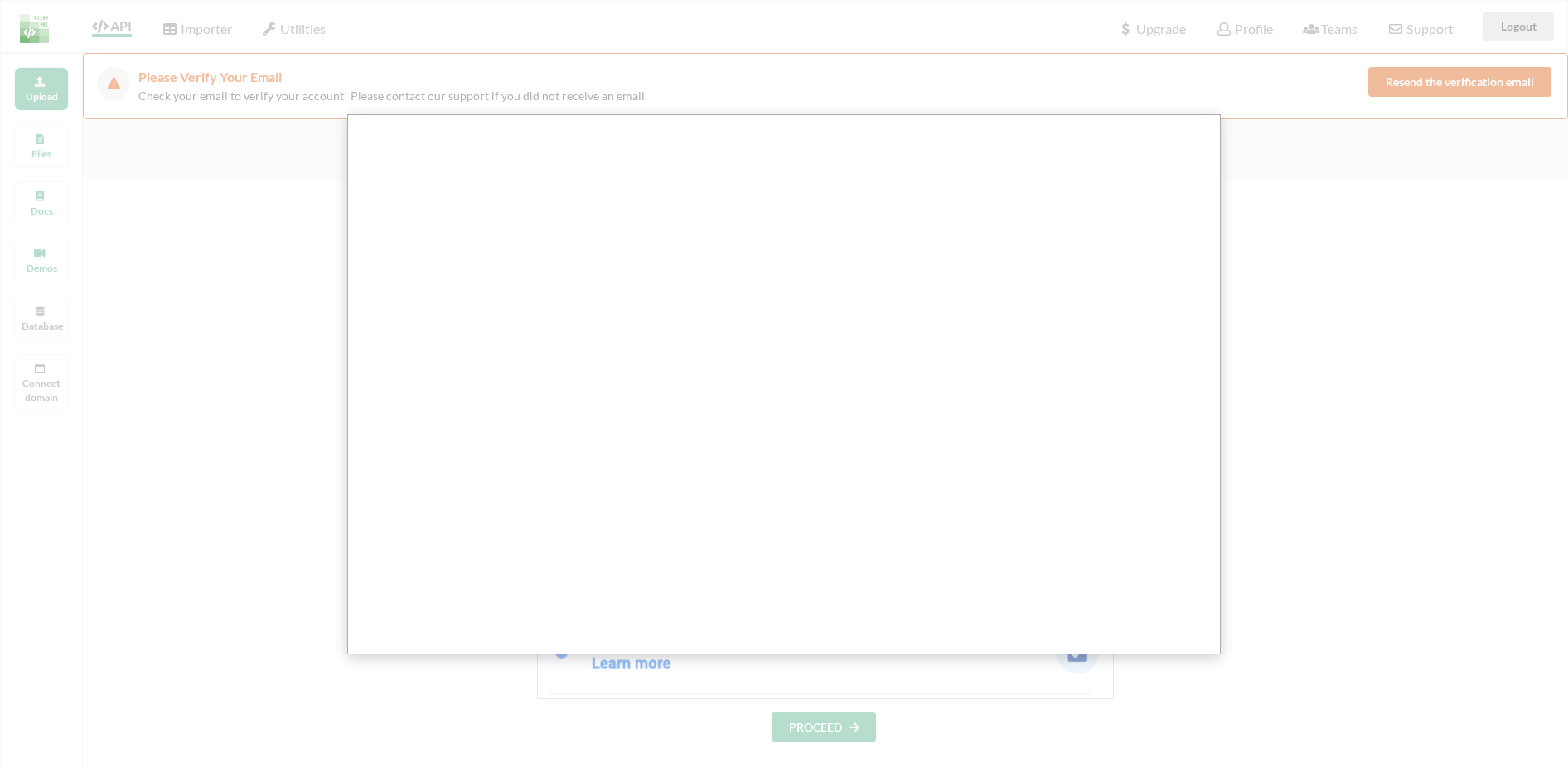
click at [279, 194] on div at bounding box center [786, 730] width 1571 height 1460
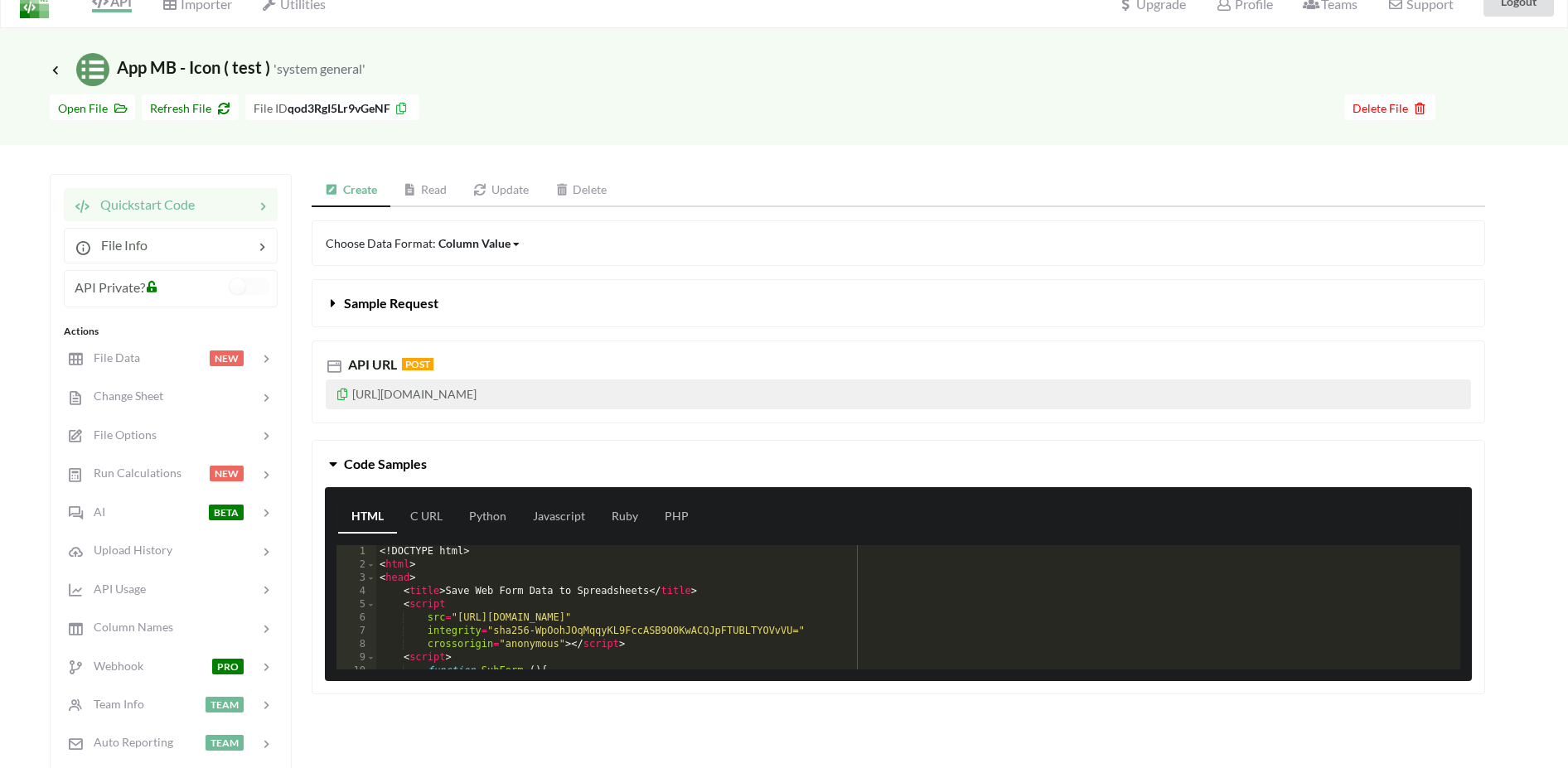
scroll to position [24, 0]
click at [531, 399] on p "https://api.apispreadsheets.com/data/qod3RgI5Lr9vGeNF/" at bounding box center [899, 395] width 1145 height 30
click at [343, 398] on icon at bounding box center [342, 392] width 14 height 11
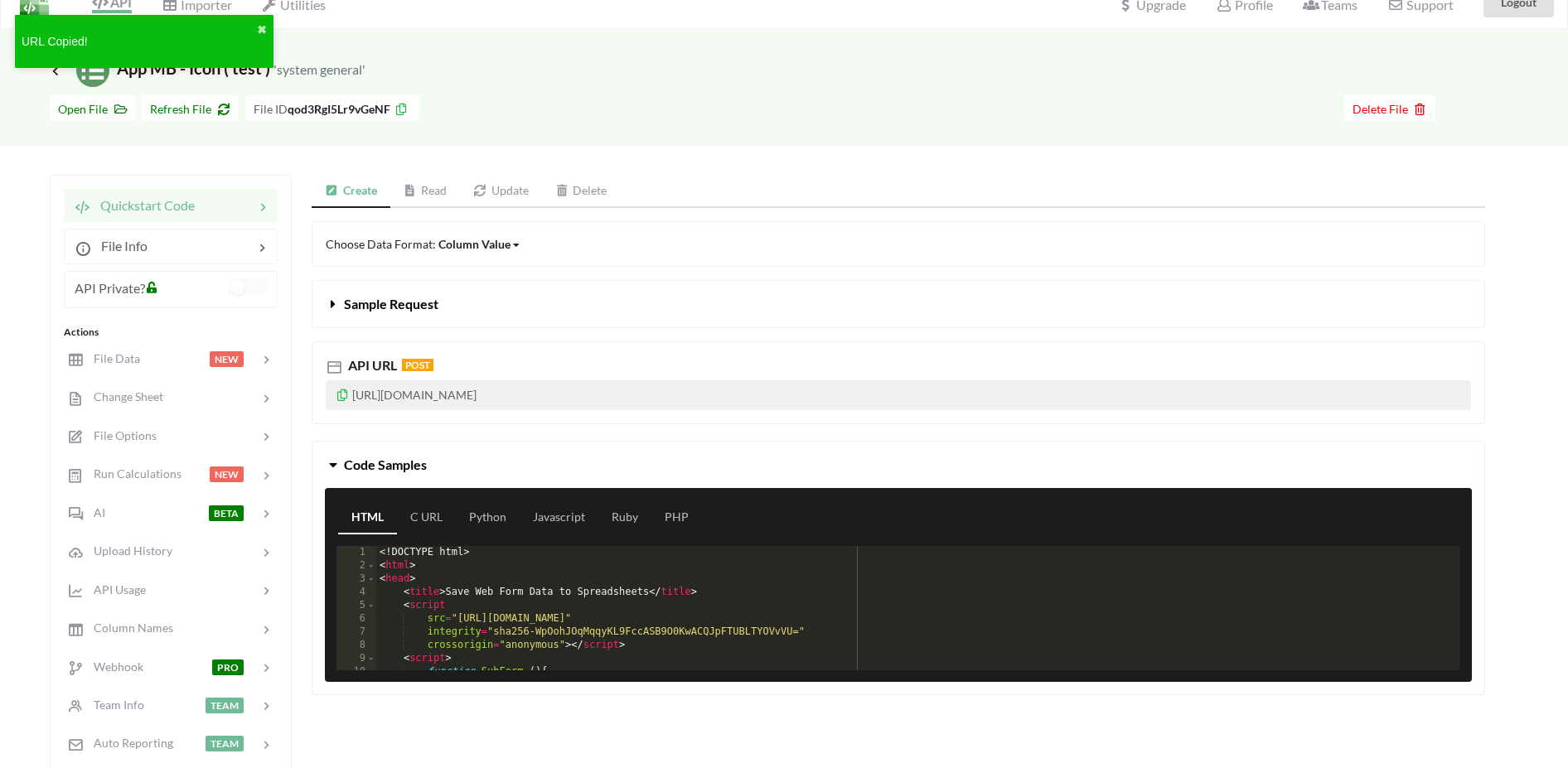
click at [342, 398] on icon at bounding box center [342, 392] width 14 height 11
